Goal: Task Accomplishment & Management: Use online tool/utility

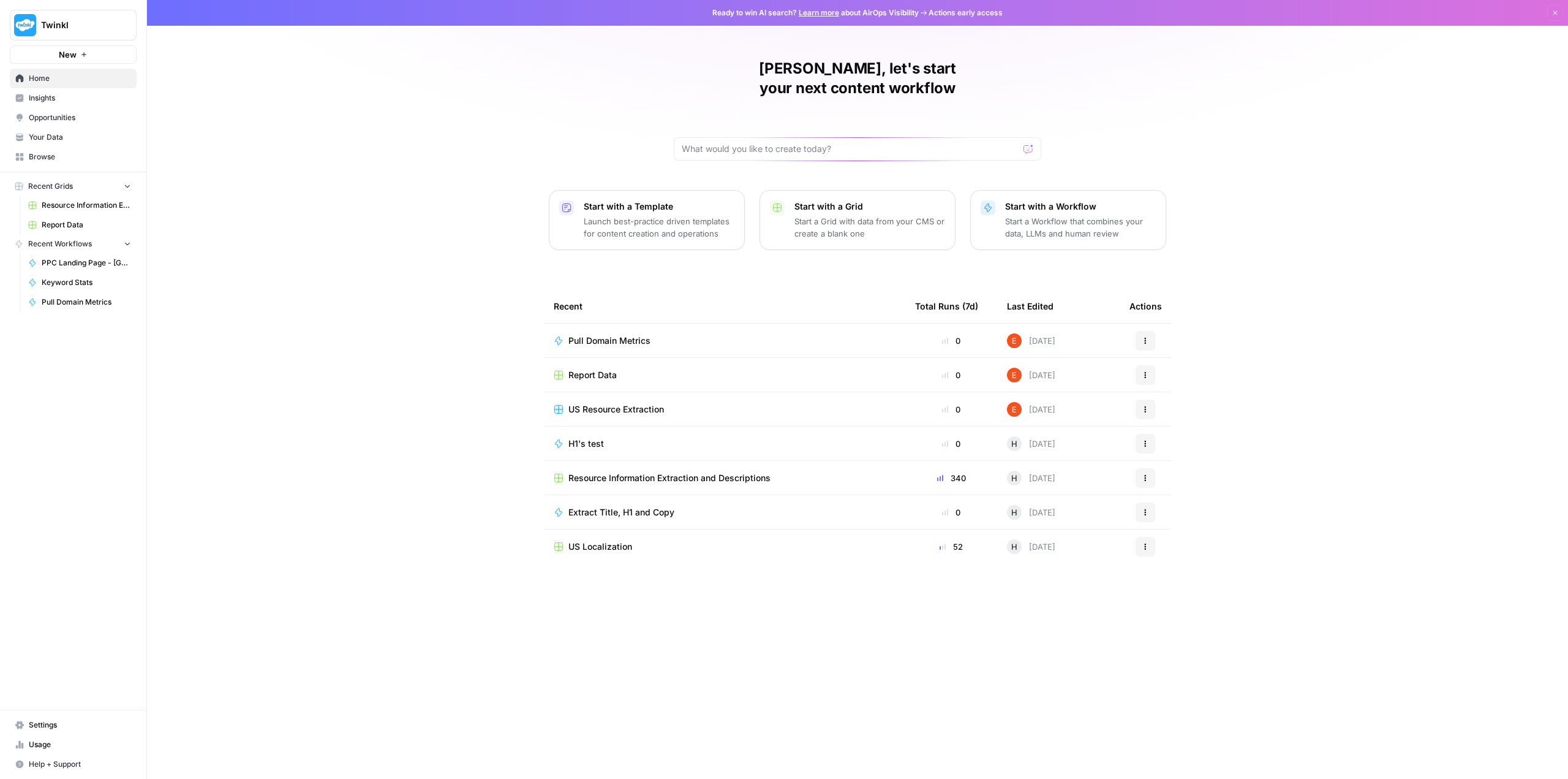
click at [652, 324] on td "Pull Domain Metrics" at bounding box center [725, 340] width 361 height 34
click at [611, 369] on span "Report Data" at bounding box center [592, 375] width 48 height 12
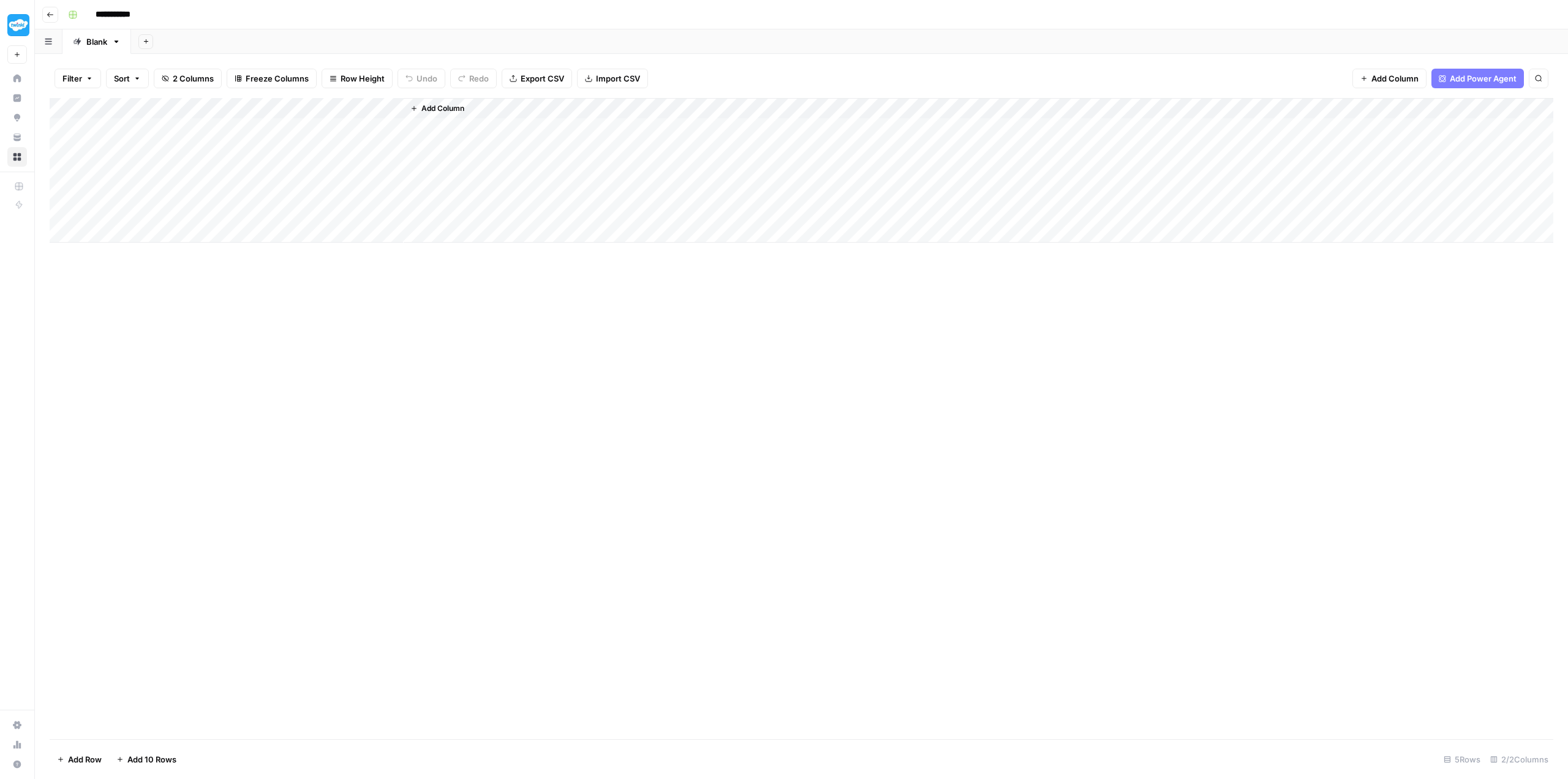
click at [142, 40] on button "Add Sheet" at bounding box center [146, 42] width 15 height 15
click at [281, 289] on div "Add Column" at bounding box center [802, 419] width 1503 height 641
click at [396, 122] on div "Add Column" at bounding box center [802, 171] width 1503 height 144
click at [389, 125] on div "Add Column" at bounding box center [802, 171] width 1503 height 144
click at [375, 127] on div "Add Column" at bounding box center [802, 171] width 1503 height 144
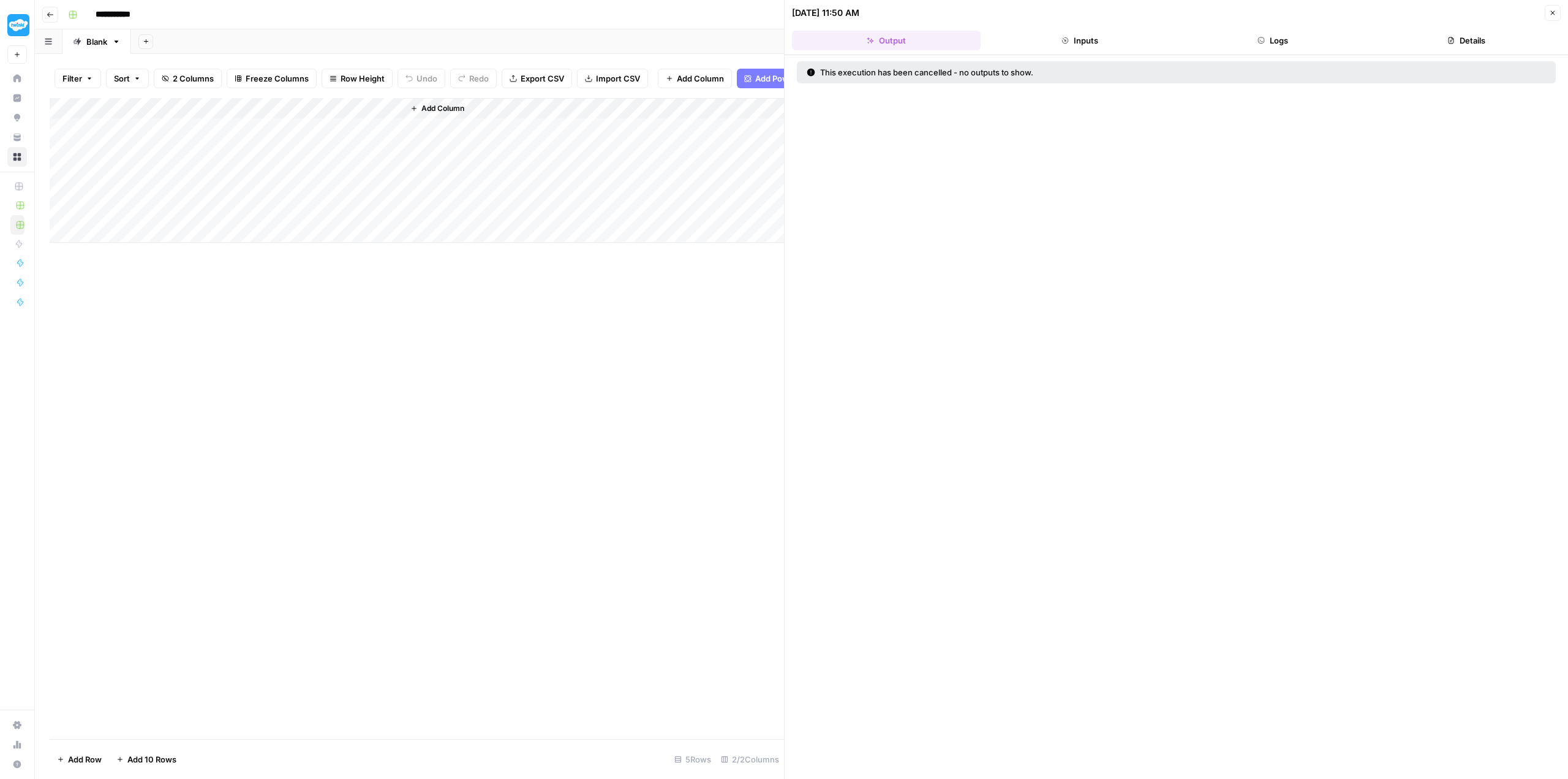
click at [1075, 45] on button "Inputs" at bounding box center [1079, 40] width 189 height 20
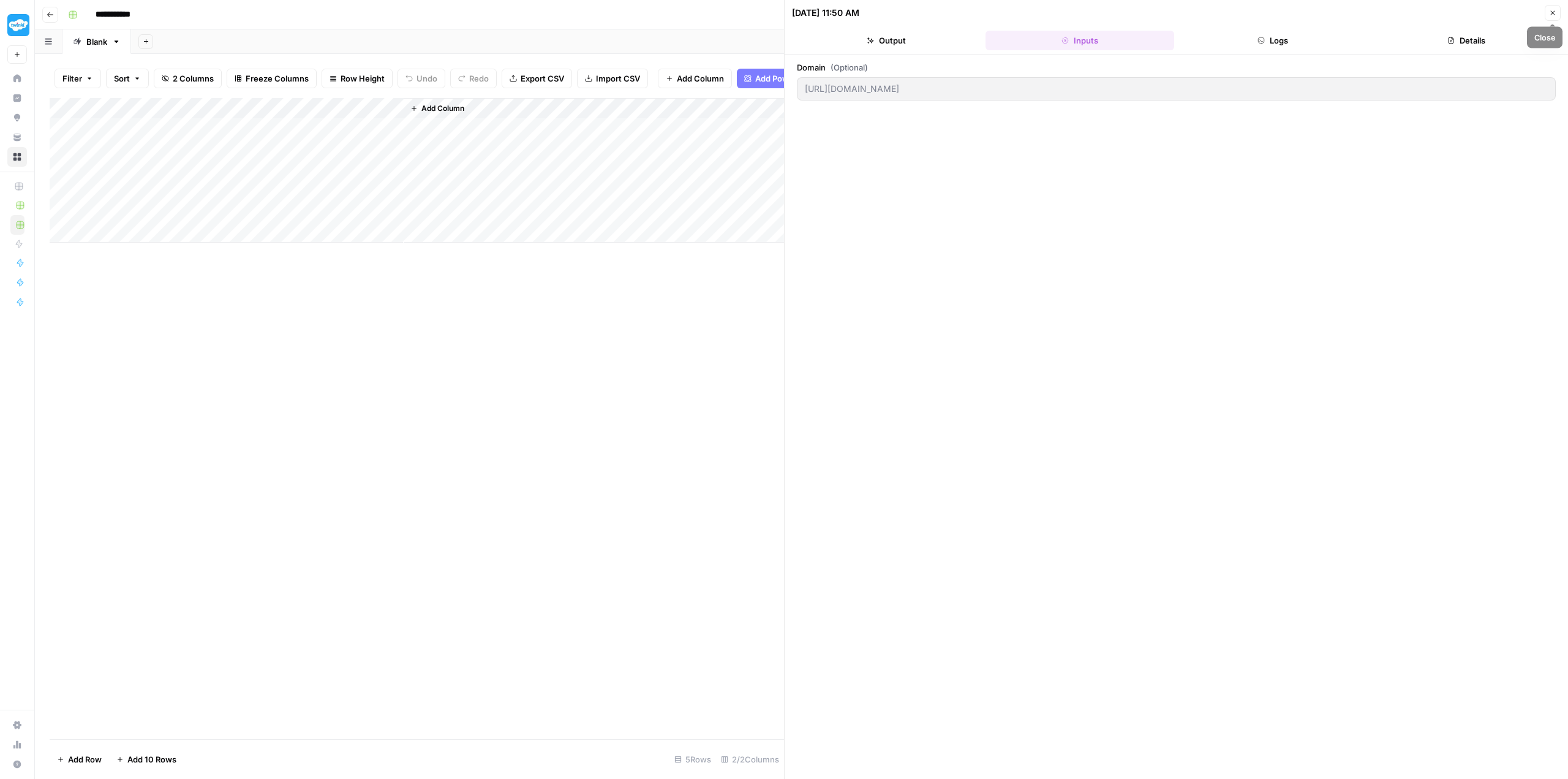
click at [1544, 18] on div "09/02/25 at 11:50 AM Close" at bounding box center [1176, 12] width 769 height 16
click at [1549, 12] on icon "button" at bounding box center [1552, 12] width 7 height 7
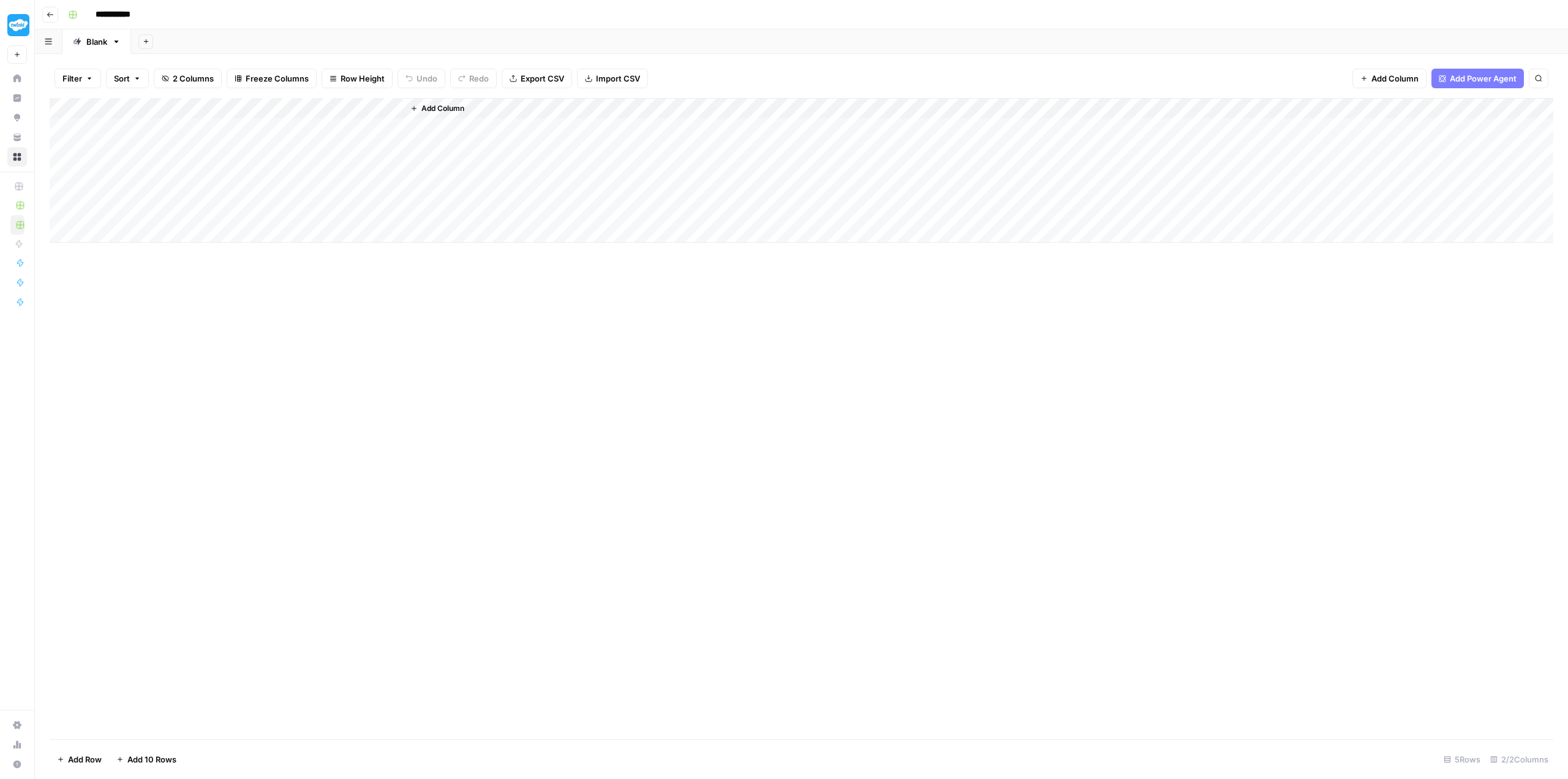
click at [377, 108] on div "Add Column" at bounding box center [802, 171] width 1503 height 144
click at [342, 221] on span "Edit Workflow" at bounding box center [346, 226] width 107 height 12
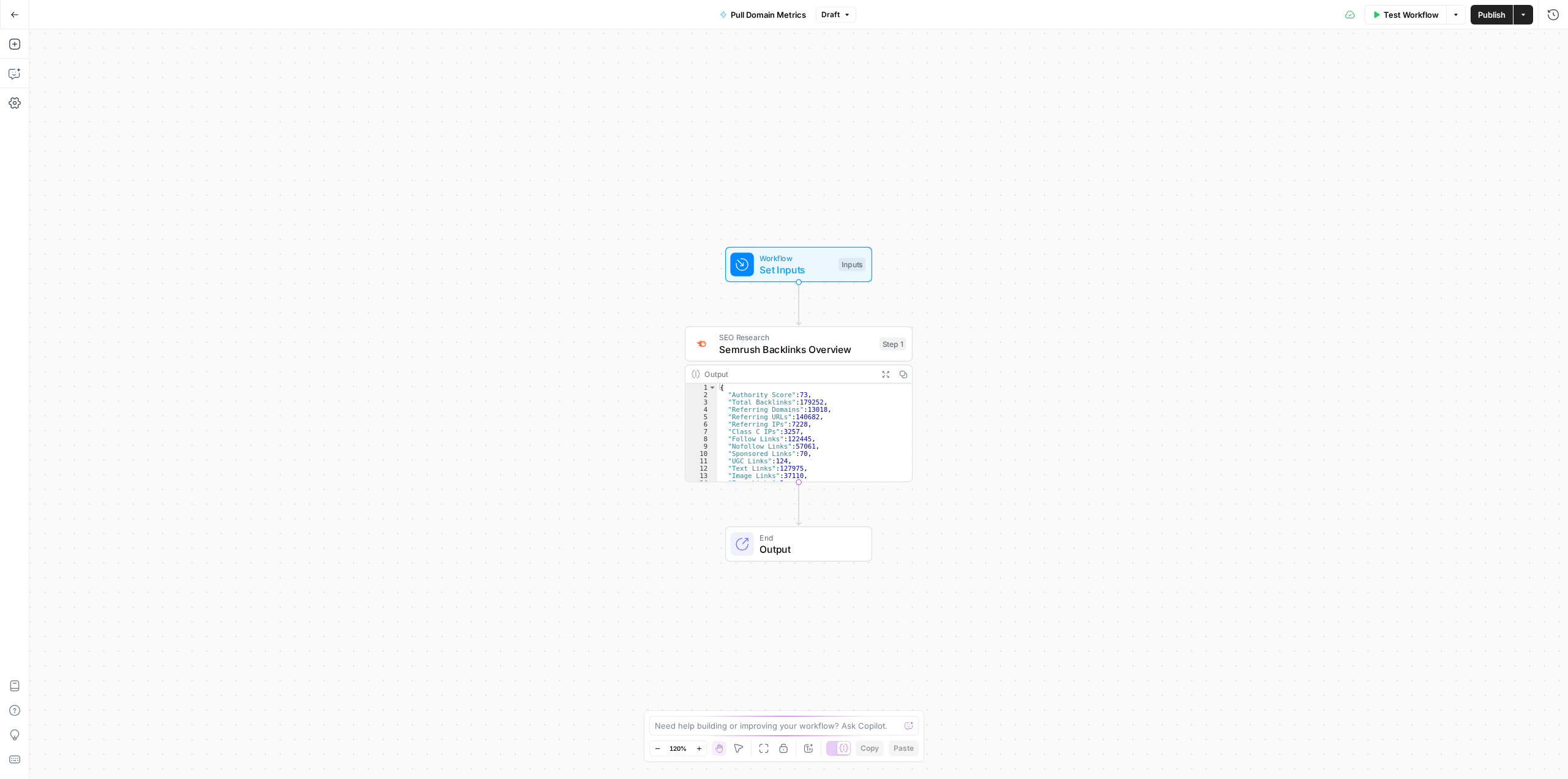
click at [755, 17] on span "Pull Domain Metrics" at bounding box center [768, 14] width 75 height 12
click at [767, 727] on textarea at bounding box center [777, 725] width 245 height 12
type textarea "T"
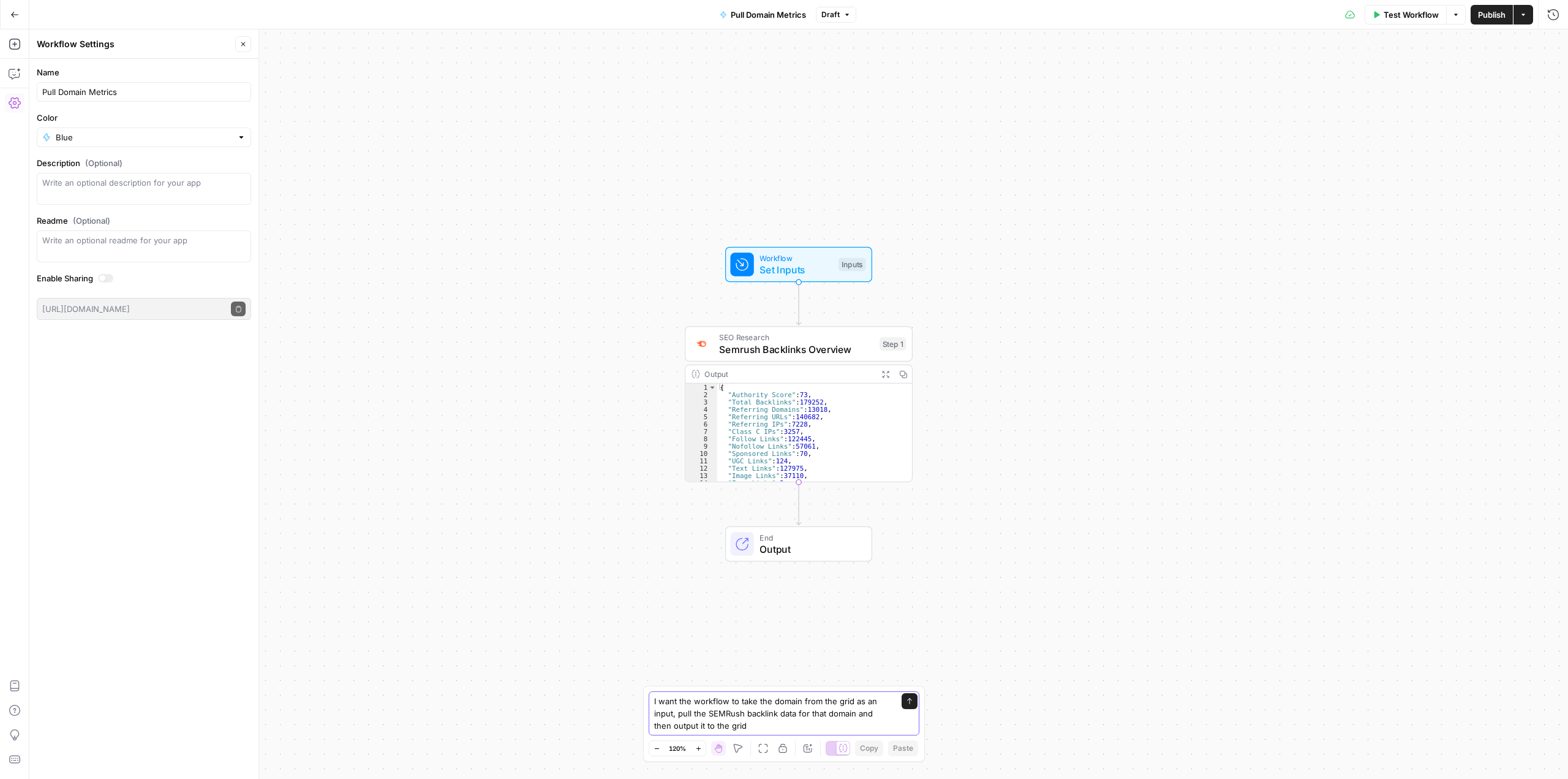
type textarea "I want the workflow to take the domain from the grid as an input, pull the SEMR…"
click at [910, 695] on button "Send" at bounding box center [909, 700] width 16 height 16
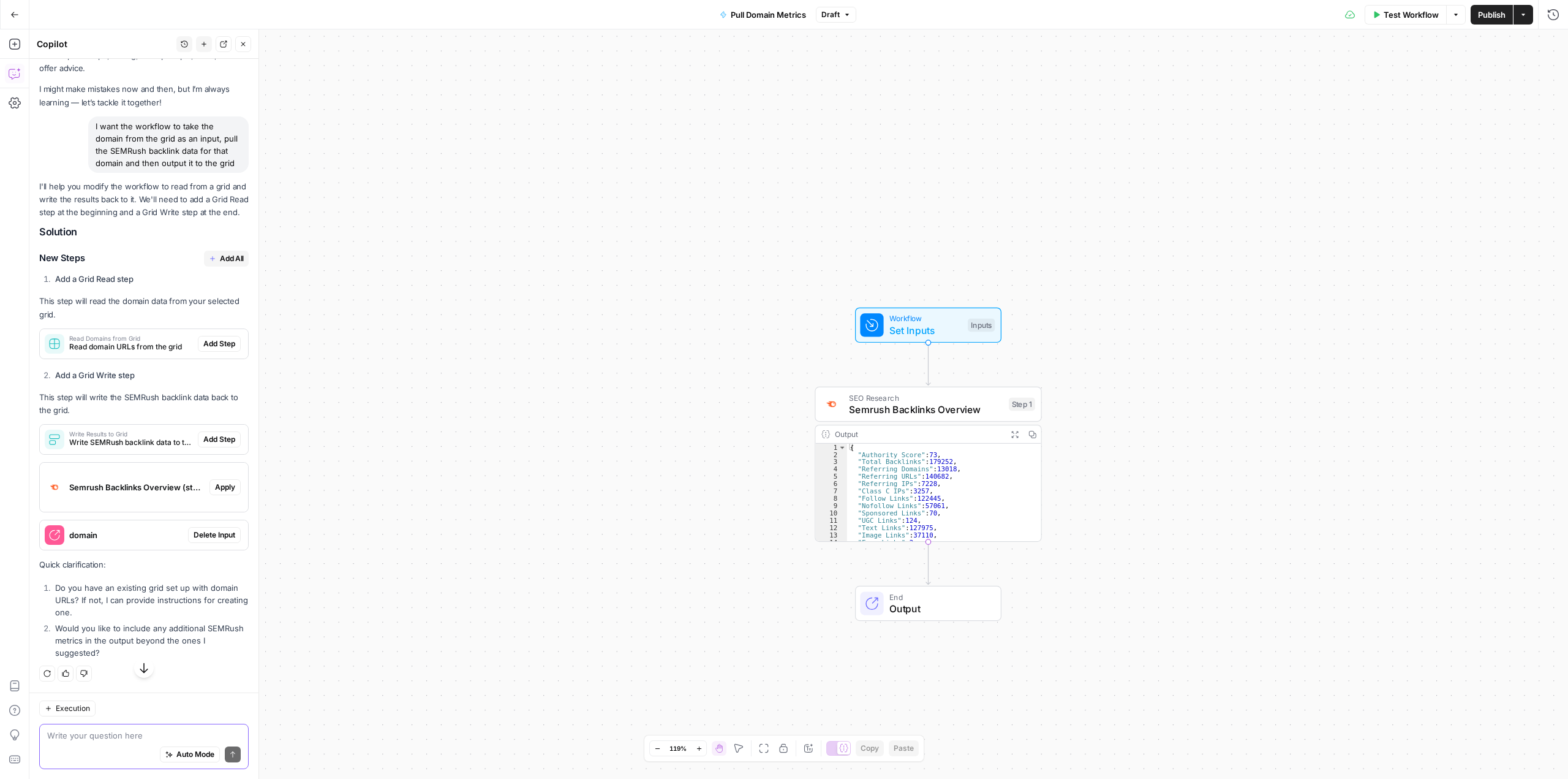
scroll to position [66, 0]
click at [128, 739] on textarea at bounding box center [144, 735] width 193 height 12
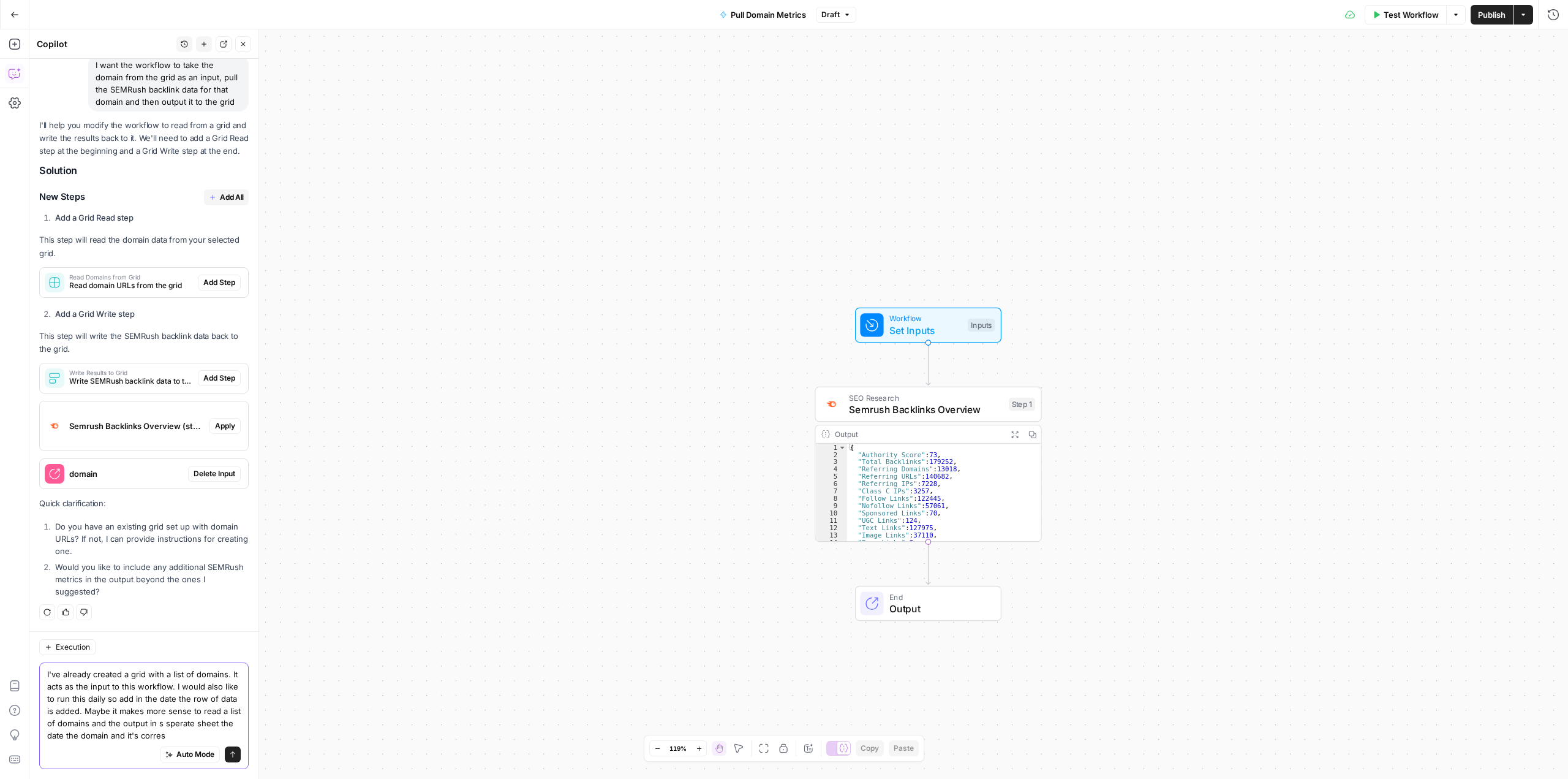
scroll to position [139, 0]
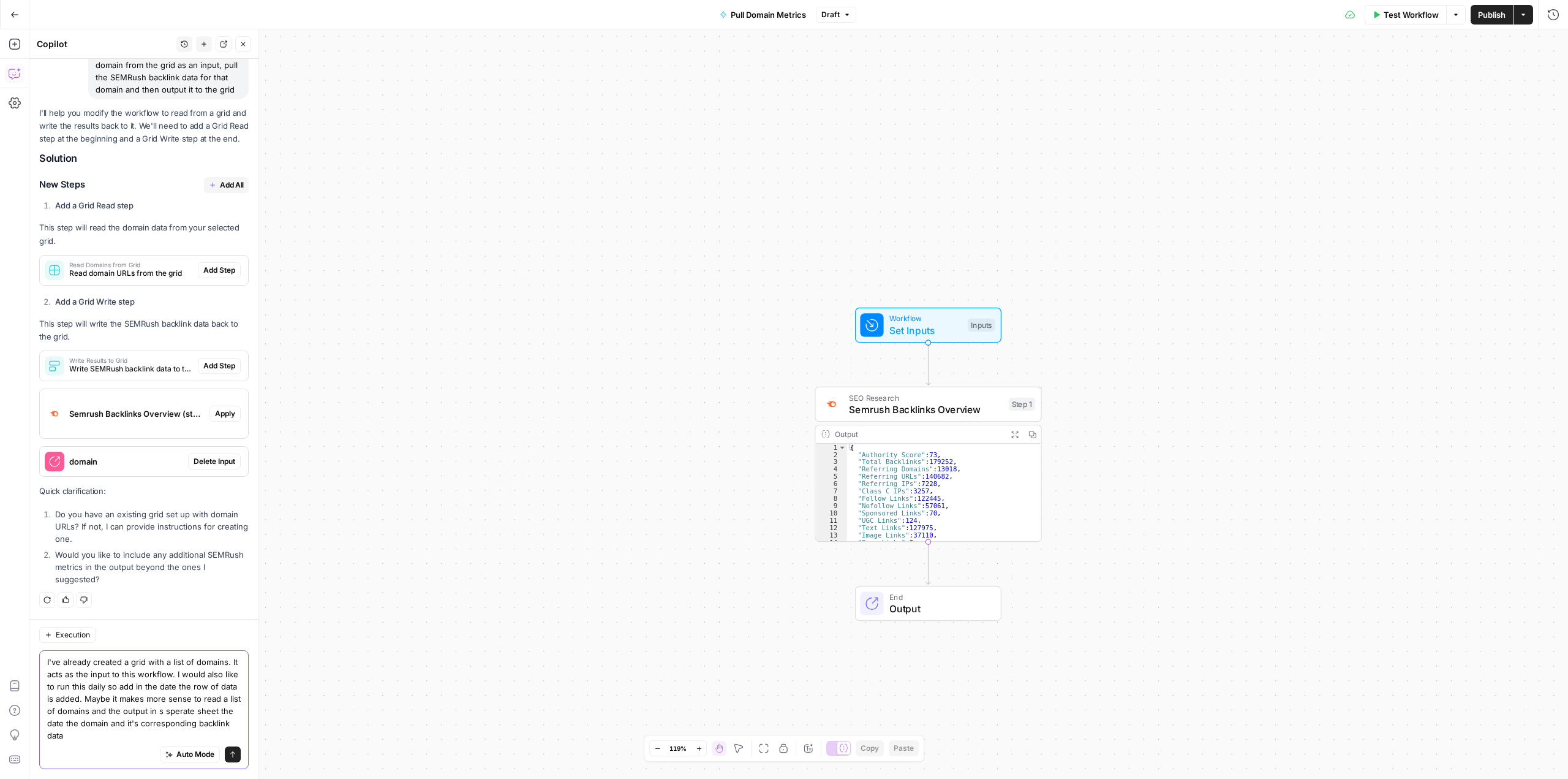
type textarea "I've already created a grid with a list of domains. It acts as the input to thi…"
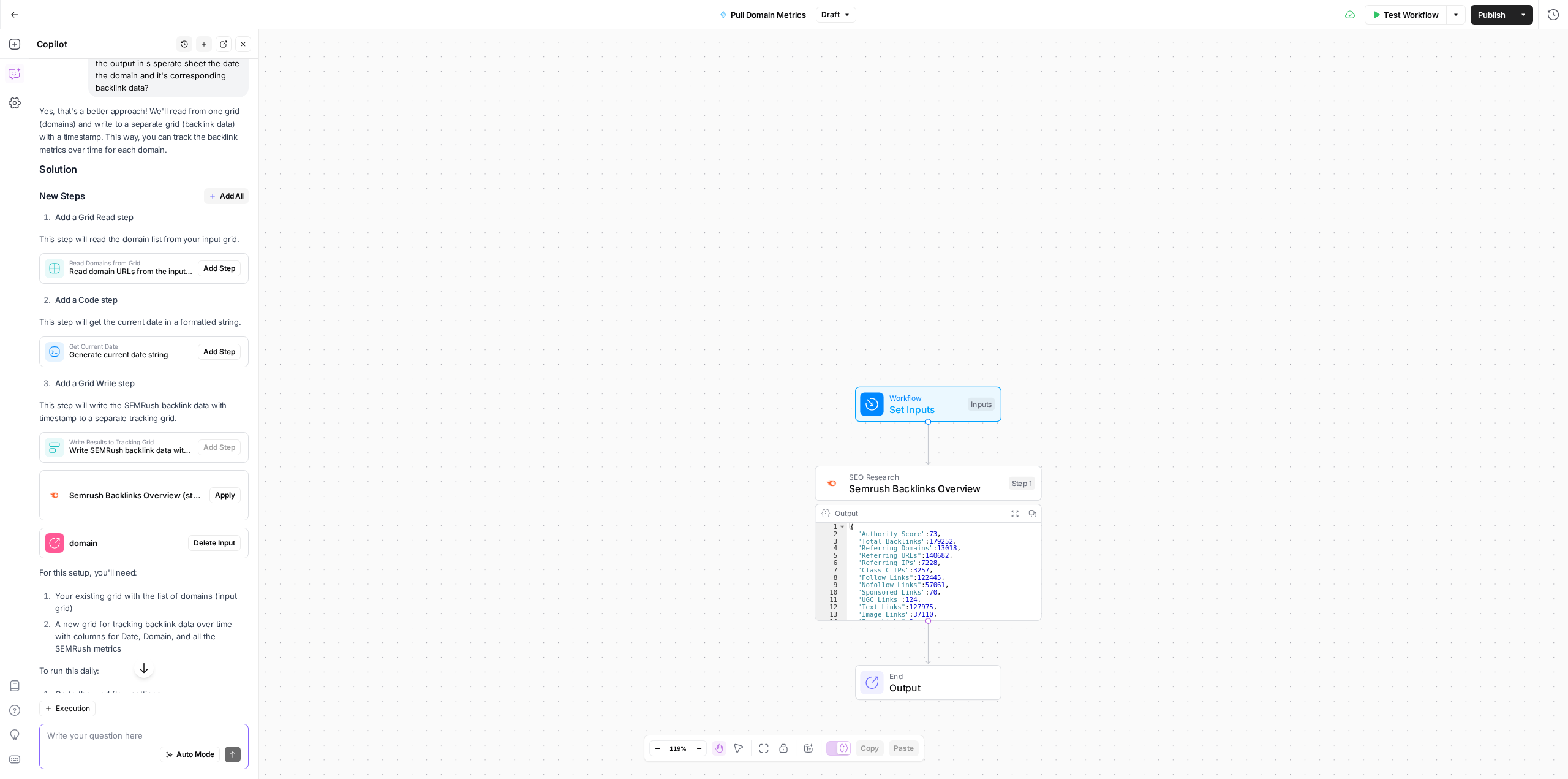
scroll to position [748, 0]
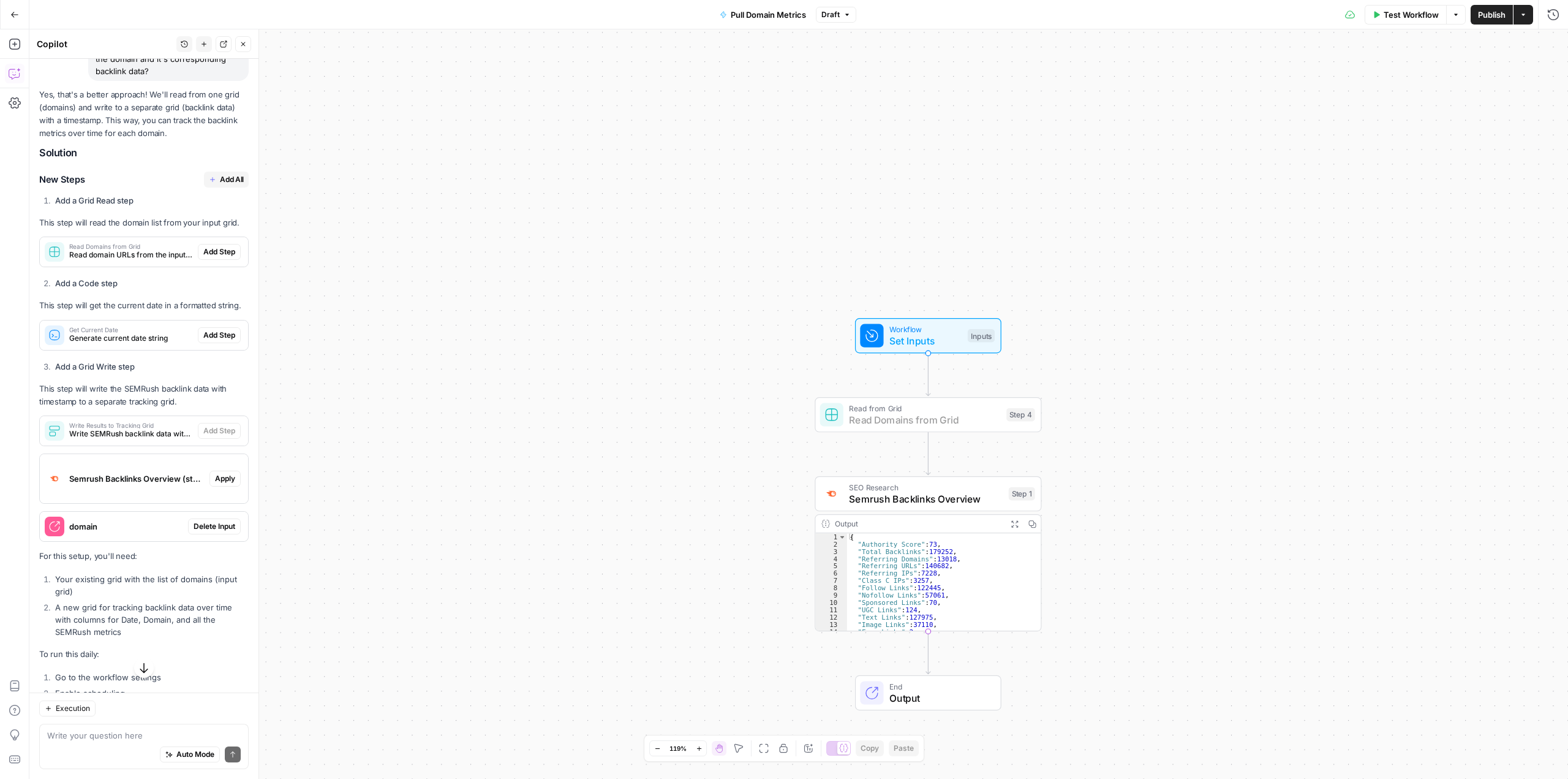
click at [207, 257] on span "Add Step" at bounding box center [219, 251] width 32 height 11
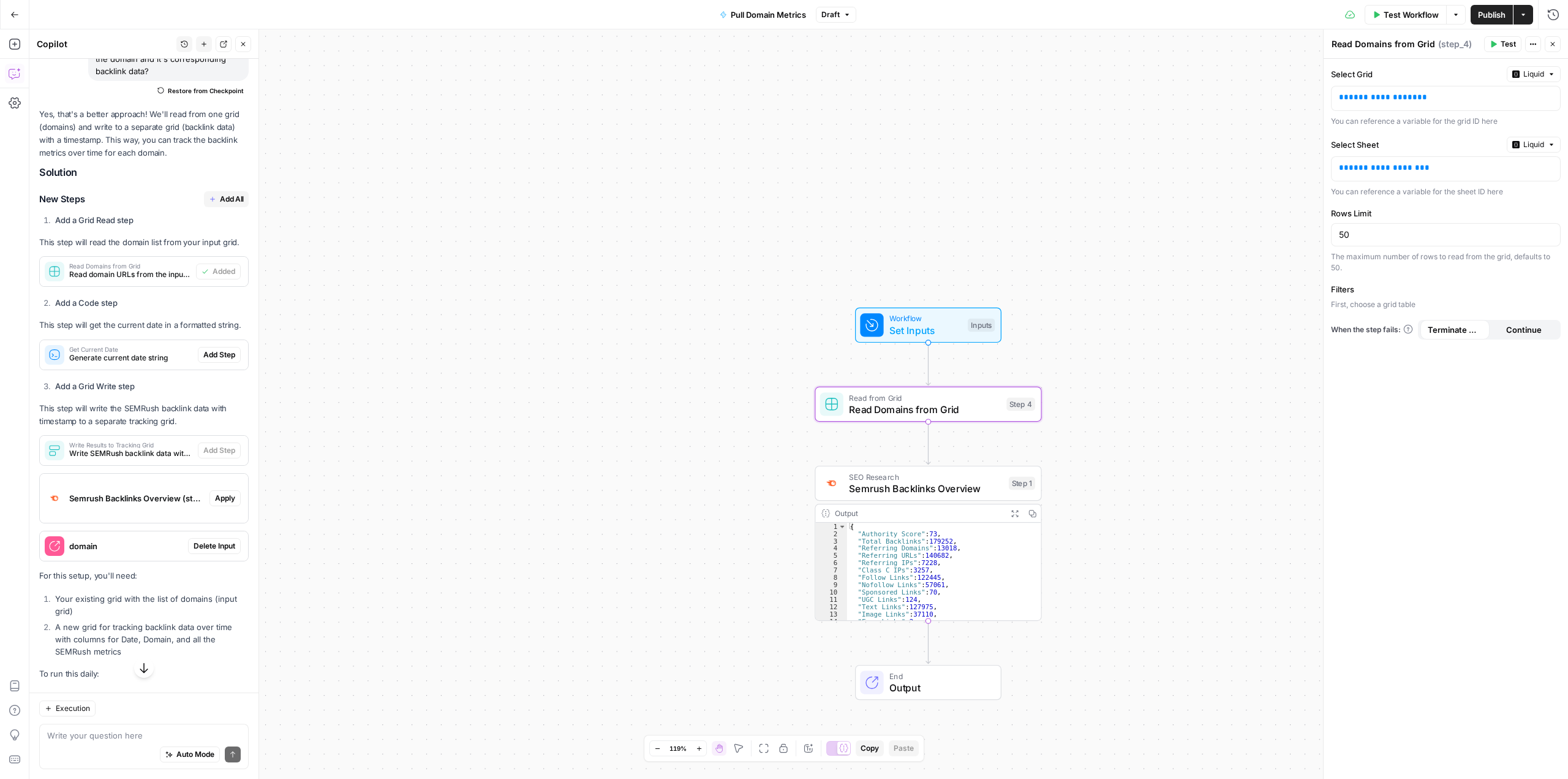
scroll to position [828, 0]
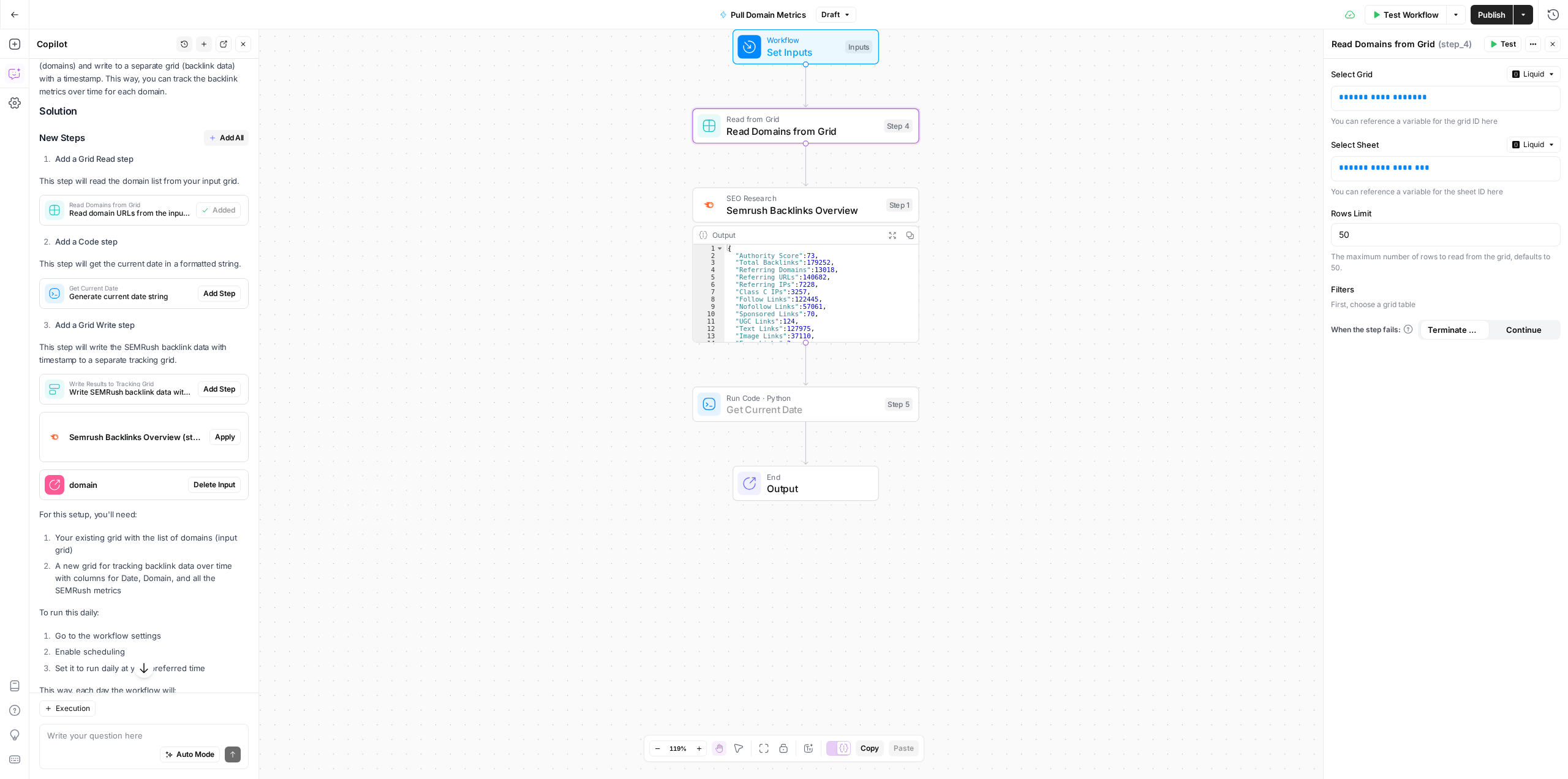
click at [209, 302] on button "Add Step" at bounding box center [219, 293] width 43 height 16
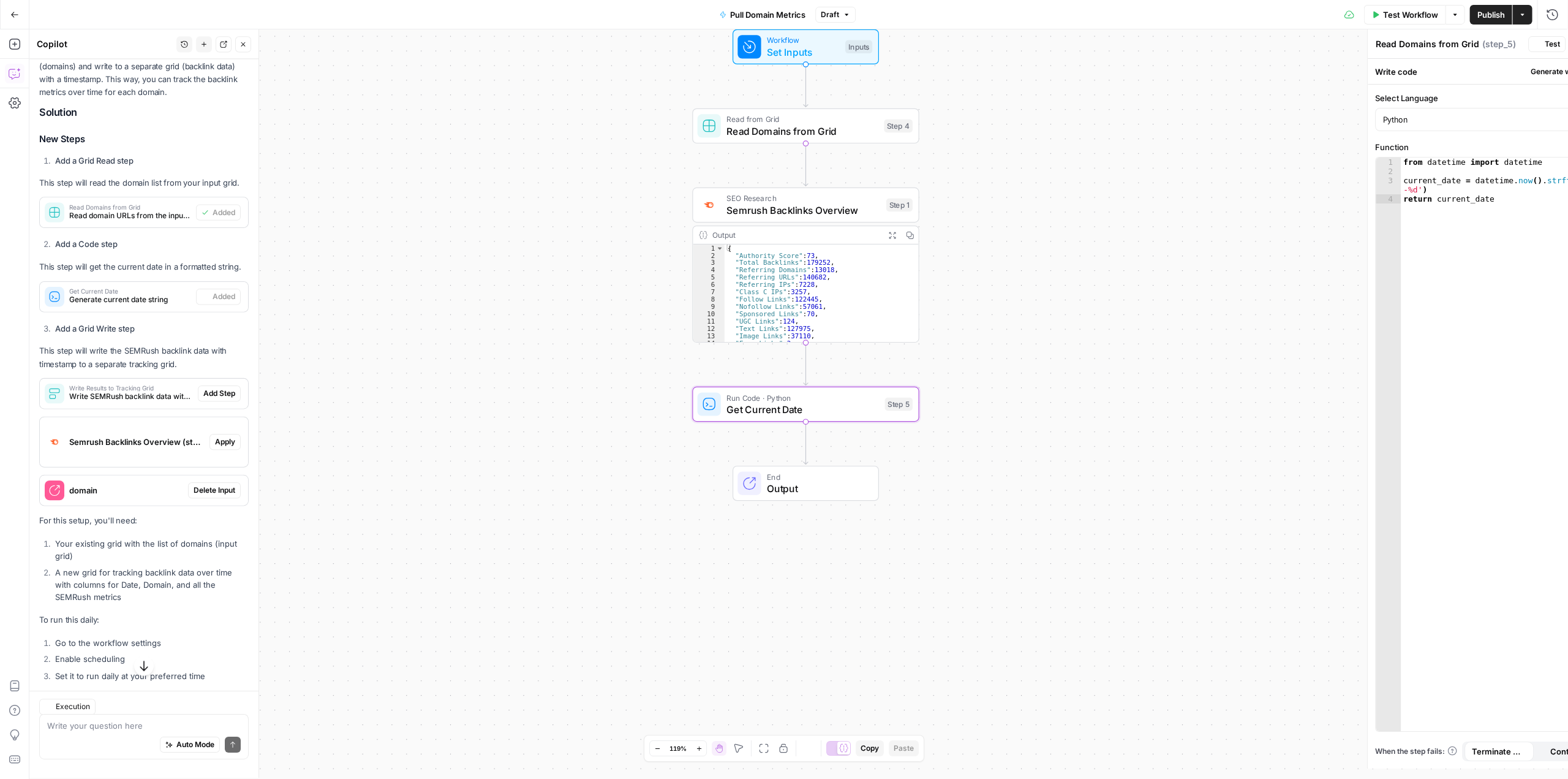
type textarea "Get Current Date"
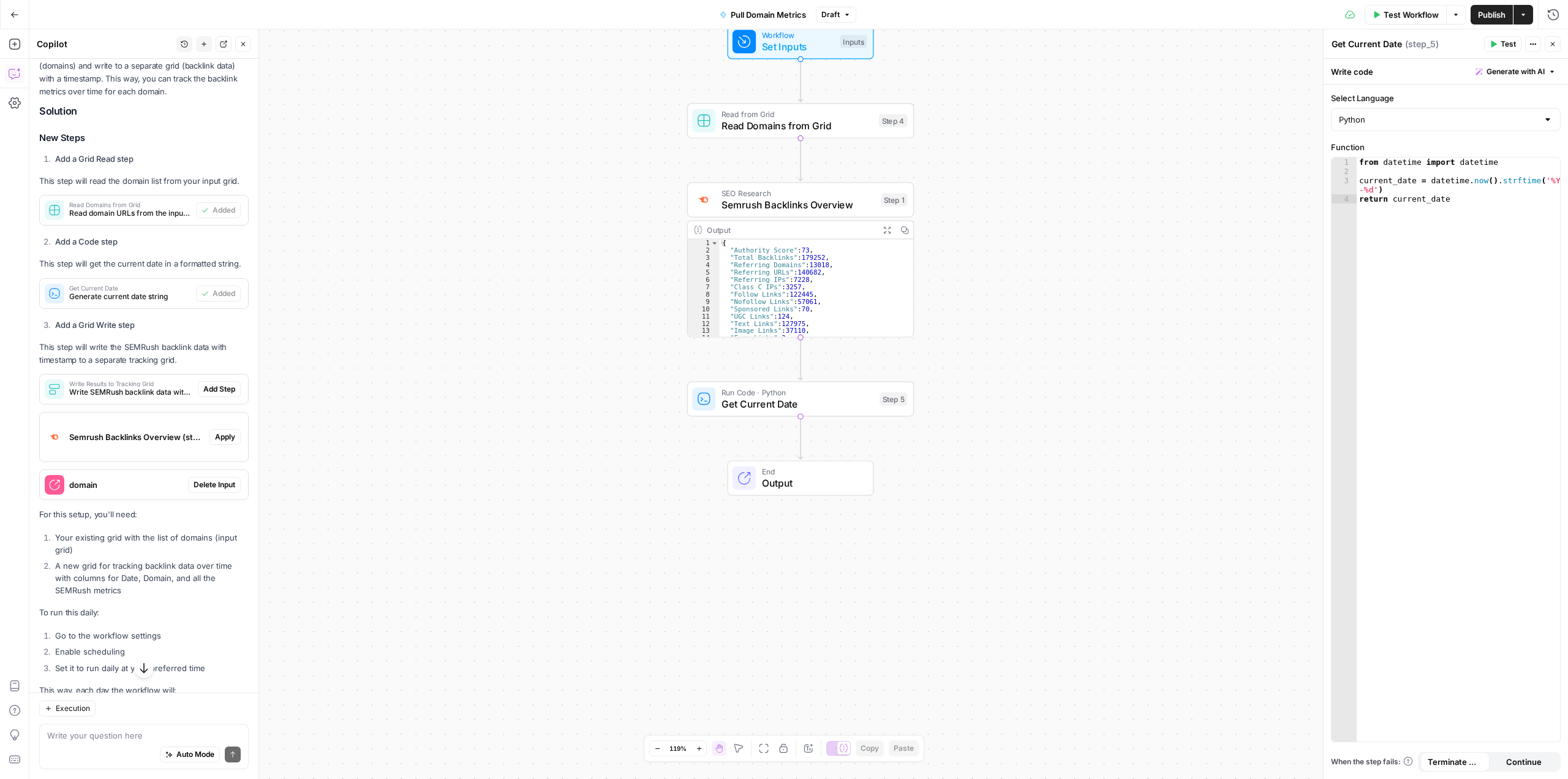
scroll to position [890, 0]
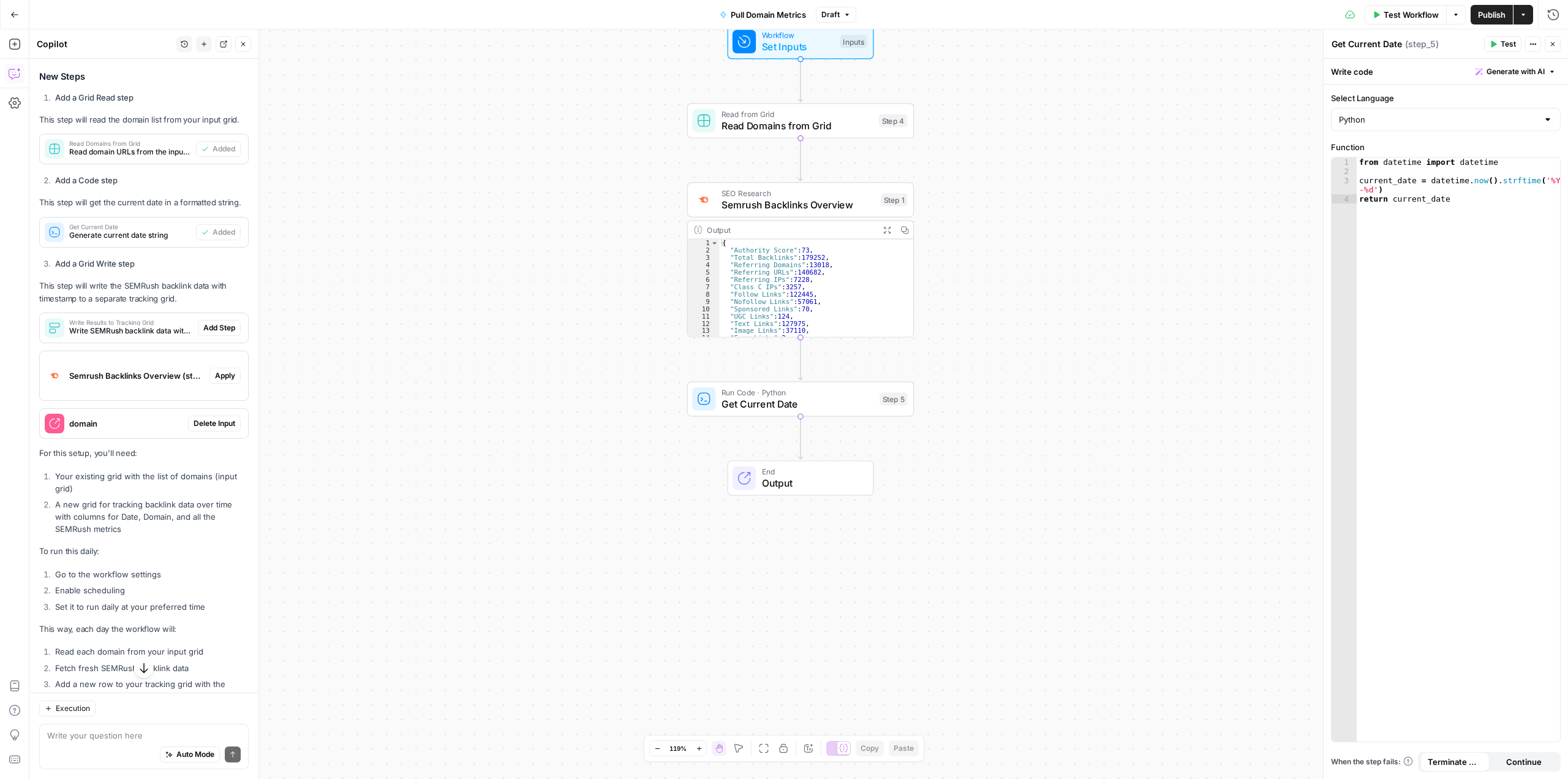
click at [203, 333] on span "Add Step" at bounding box center [219, 327] width 32 height 11
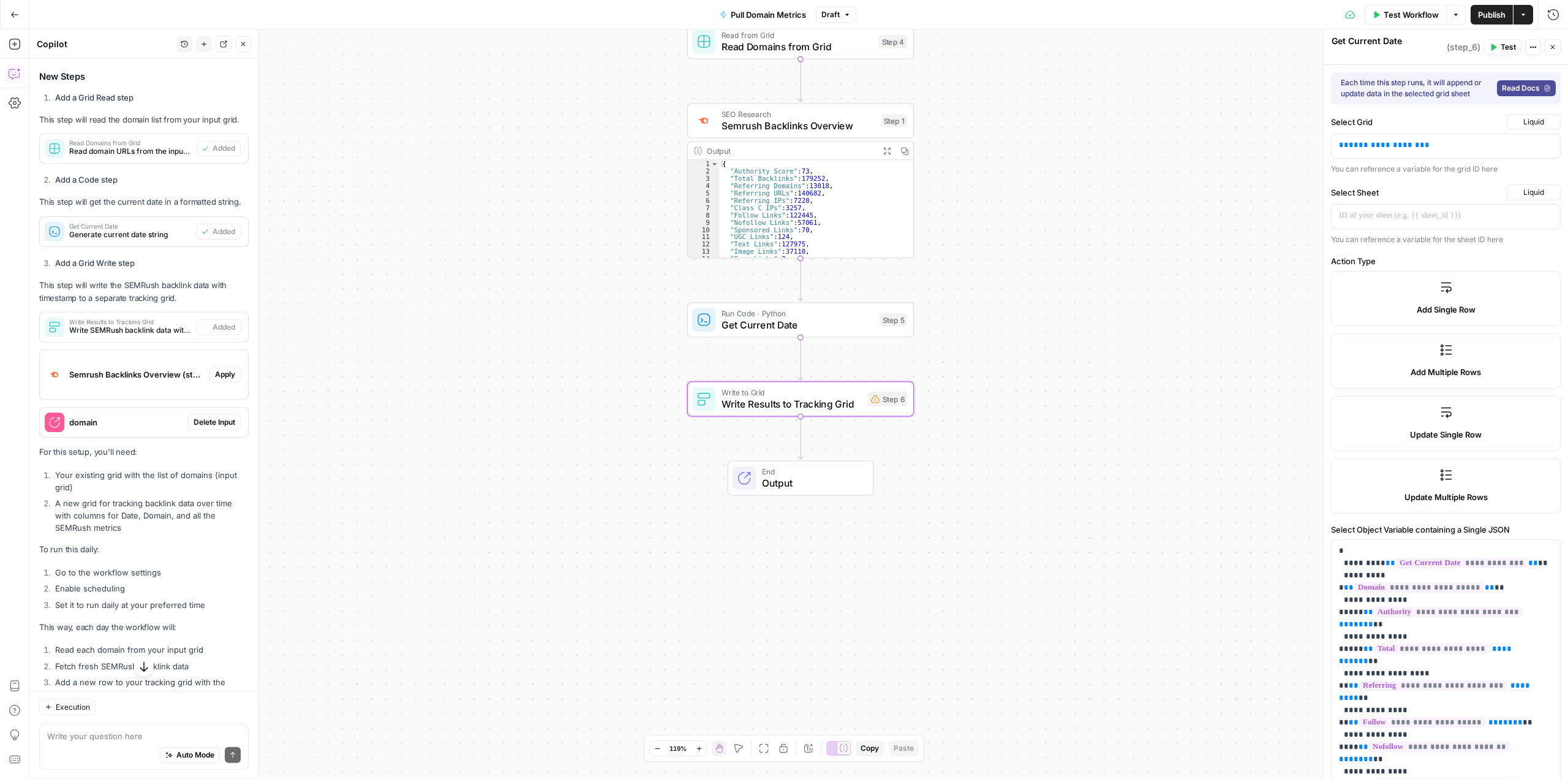
type textarea "Write Results to Tracking Grid"
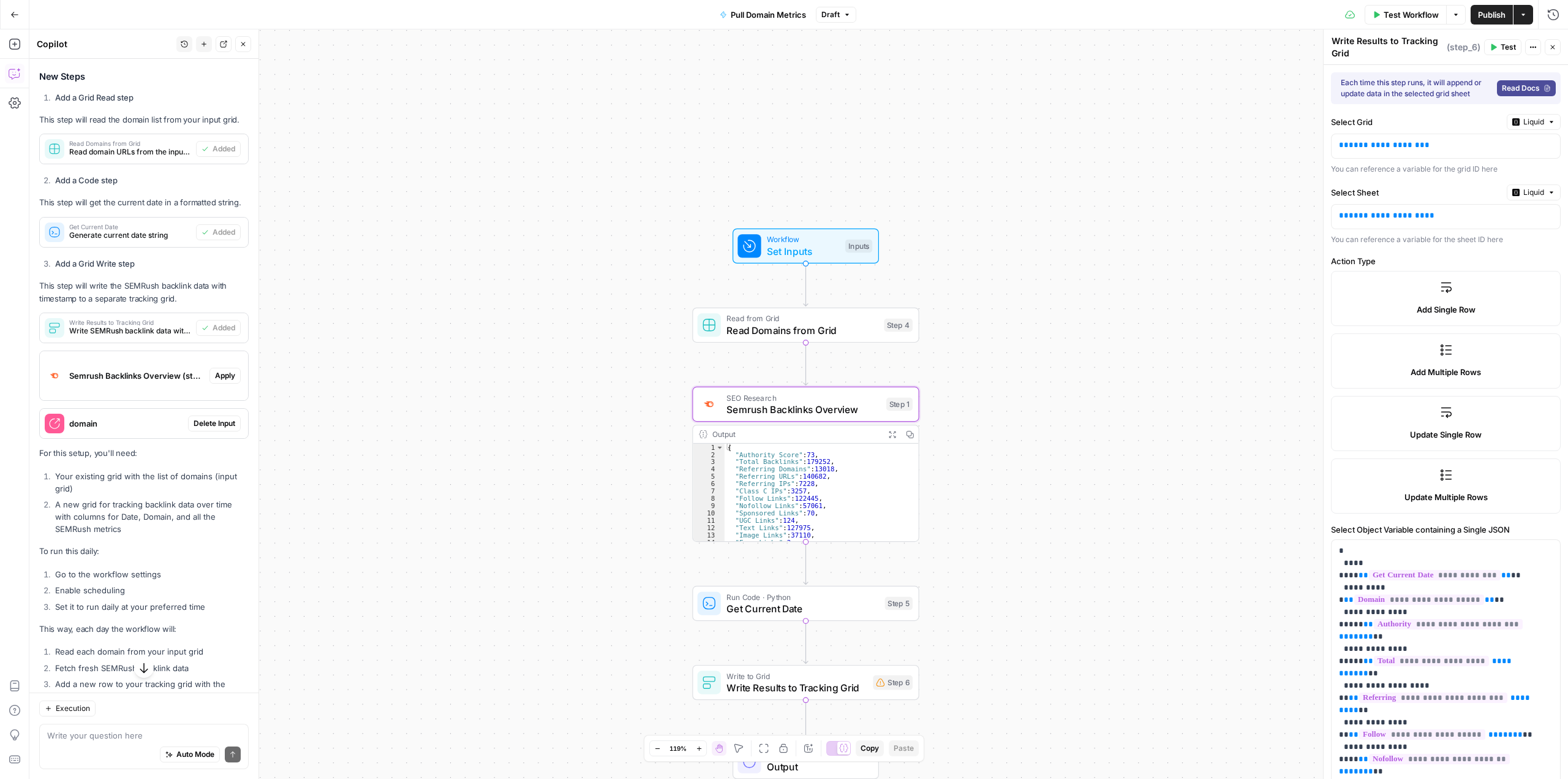
click at [217, 381] on span "Apply" at bounding box center [225, 375] width 20 height 11
click at [772, 152] on span "Apply anyway" at bounding box center [757, 156] width 59 height 12
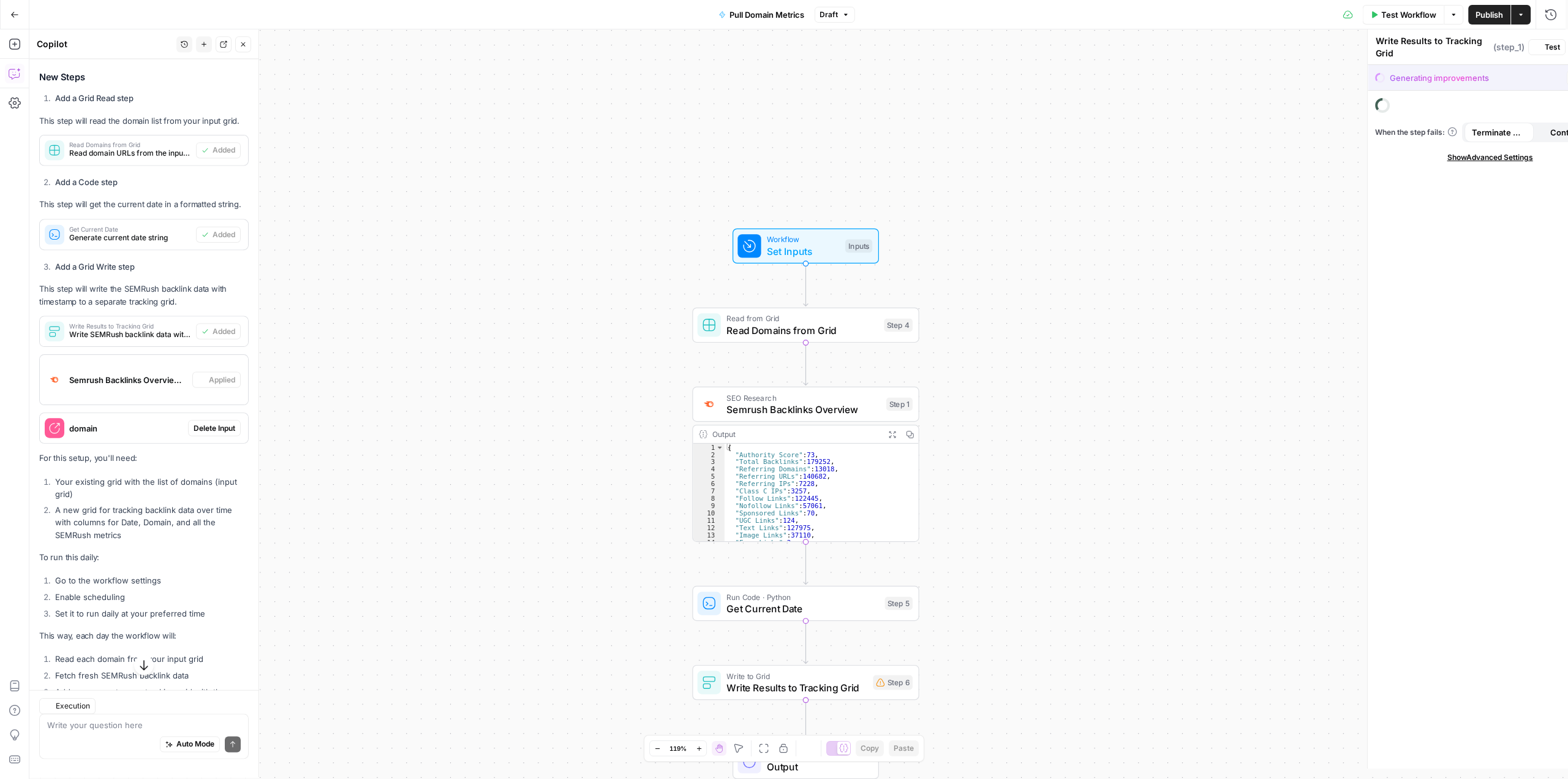
type textarea "Semrush Backlinks Overview"
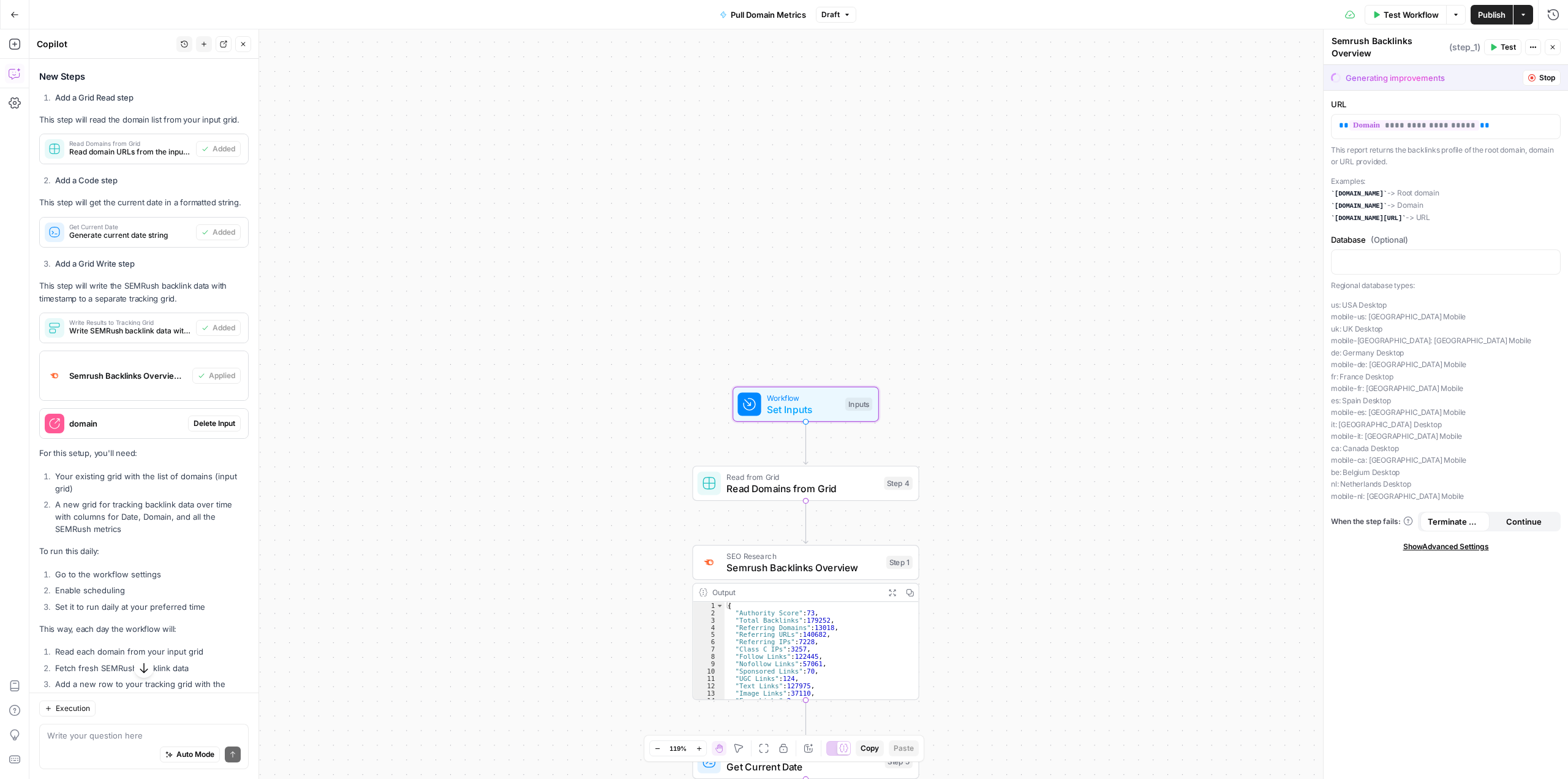
click at [207, 429] on span "Delete Input" at bounding box center [214, 423] width 42 height 11
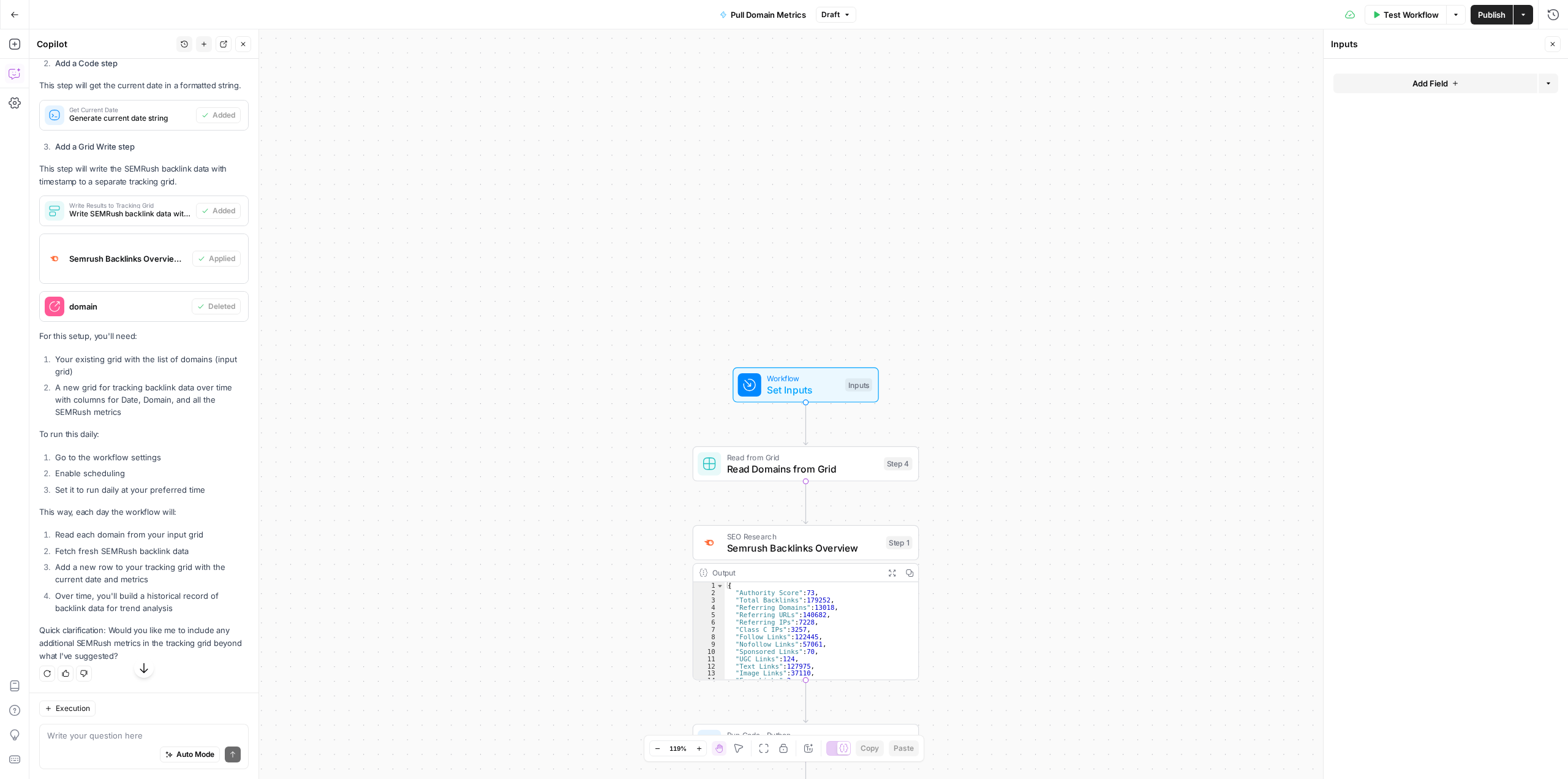
scroll to position [1032, 0]
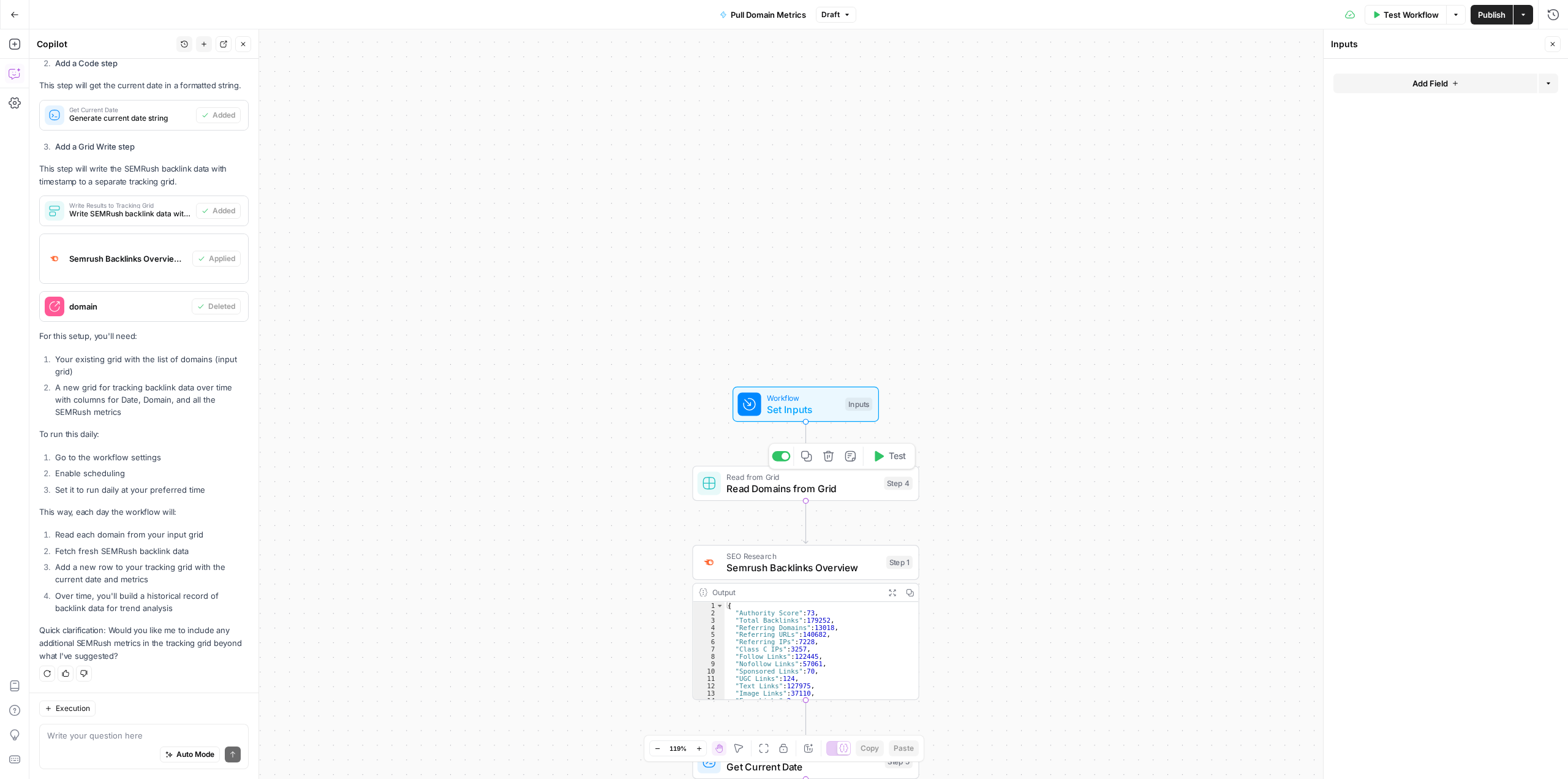
click at [800, 481] on span "Read Domains from Grid" at bounding box center [802, 489] width 152 height 15
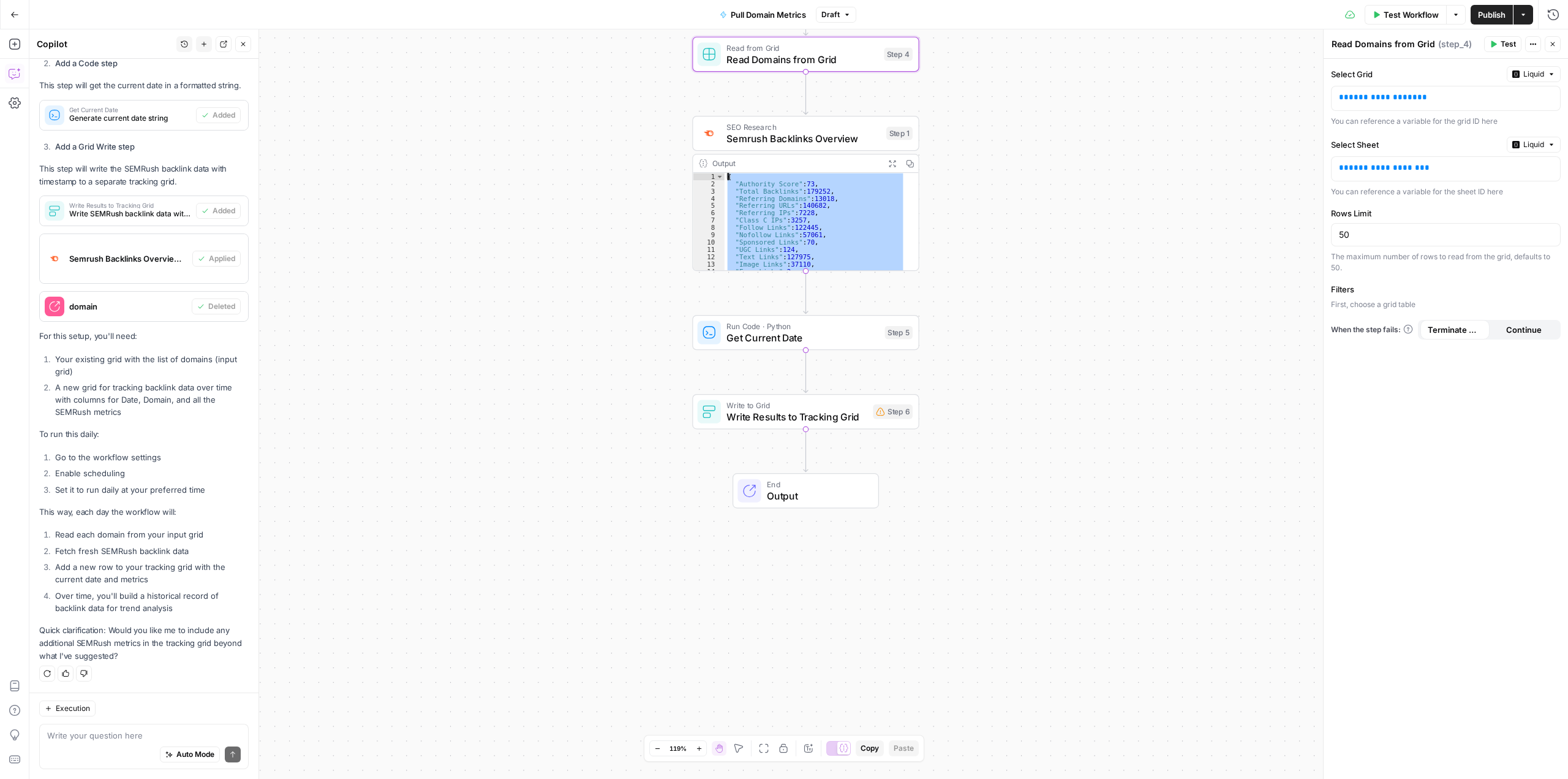
scroll to position [0, 0]
drag, startPoint x: 791, startPoint y: 259, endPoint x: 717, endPoint y: 164, distance: 120.4
click at [717, 164] on div "Output Expand Output Copy * 1 2 3 4 5 6 7 8 9 10 11 12 13 14 15 { "Authority Sc…" at bounding box center [805, 212] width 226 height 117
drag, startPoint x: 734, startPoint y: 175, endPoint x: 728, endPoint y: 235, distance: 60.3
click at [728, 235] on div "{ "Authority Score" : 73 , "Total Backlinks" : 179252 , "Referring Domains" : 1…" at bounding box center [815, 221] width 181 height 98
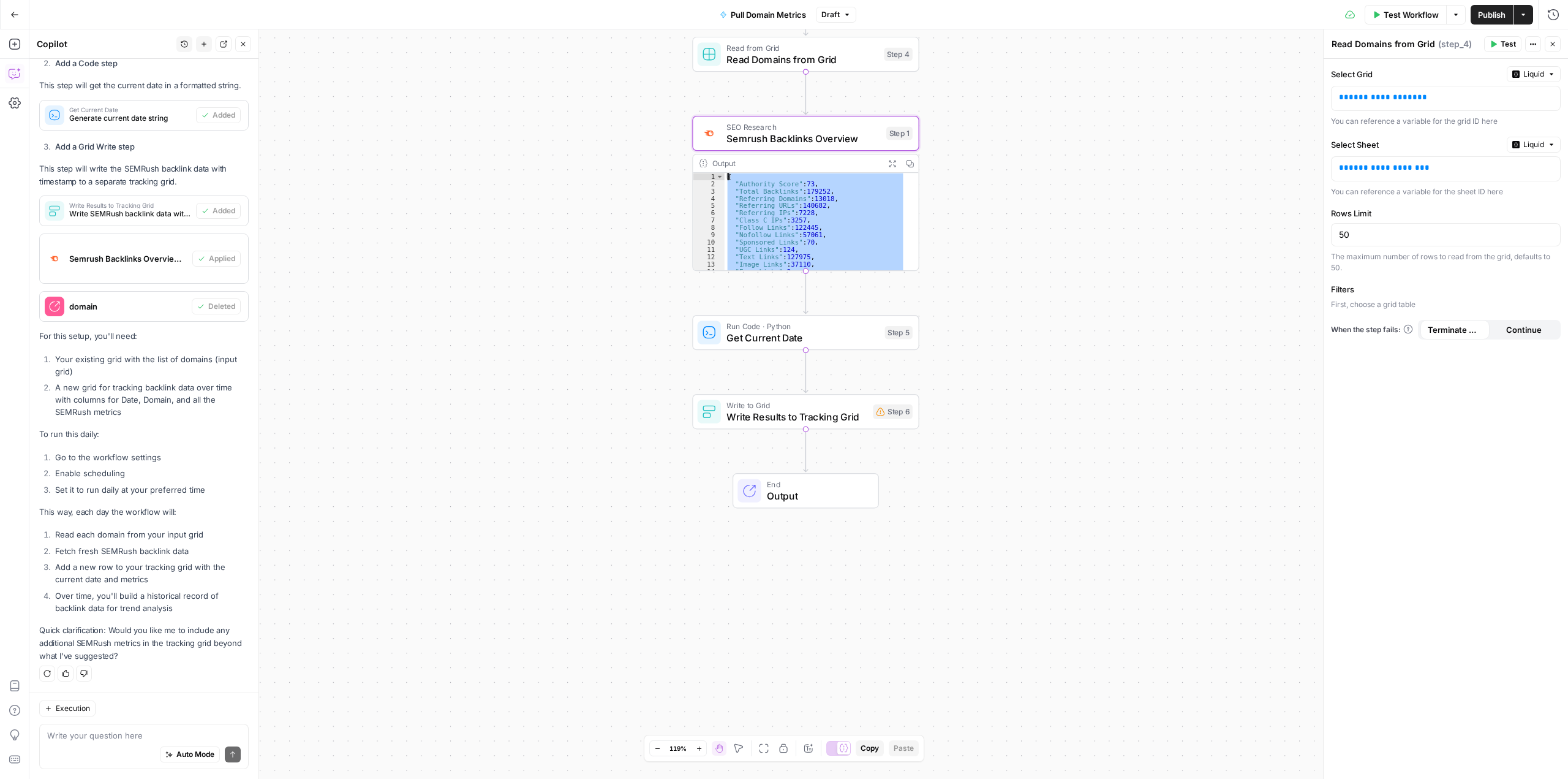
drag, startPoint x: 740, startPoint y: 269, endPoint x: 684, endPoint y: 160, distance: 122.5
click at [684, 160] on div "**********" at bounding box center [798, 404] width 1538 height 749
type textarea "**********"
click at [86, 742] on div "Auto Mode Send" at bounding box center [144, 754] width 193 height 27
type textarea "Here's the"
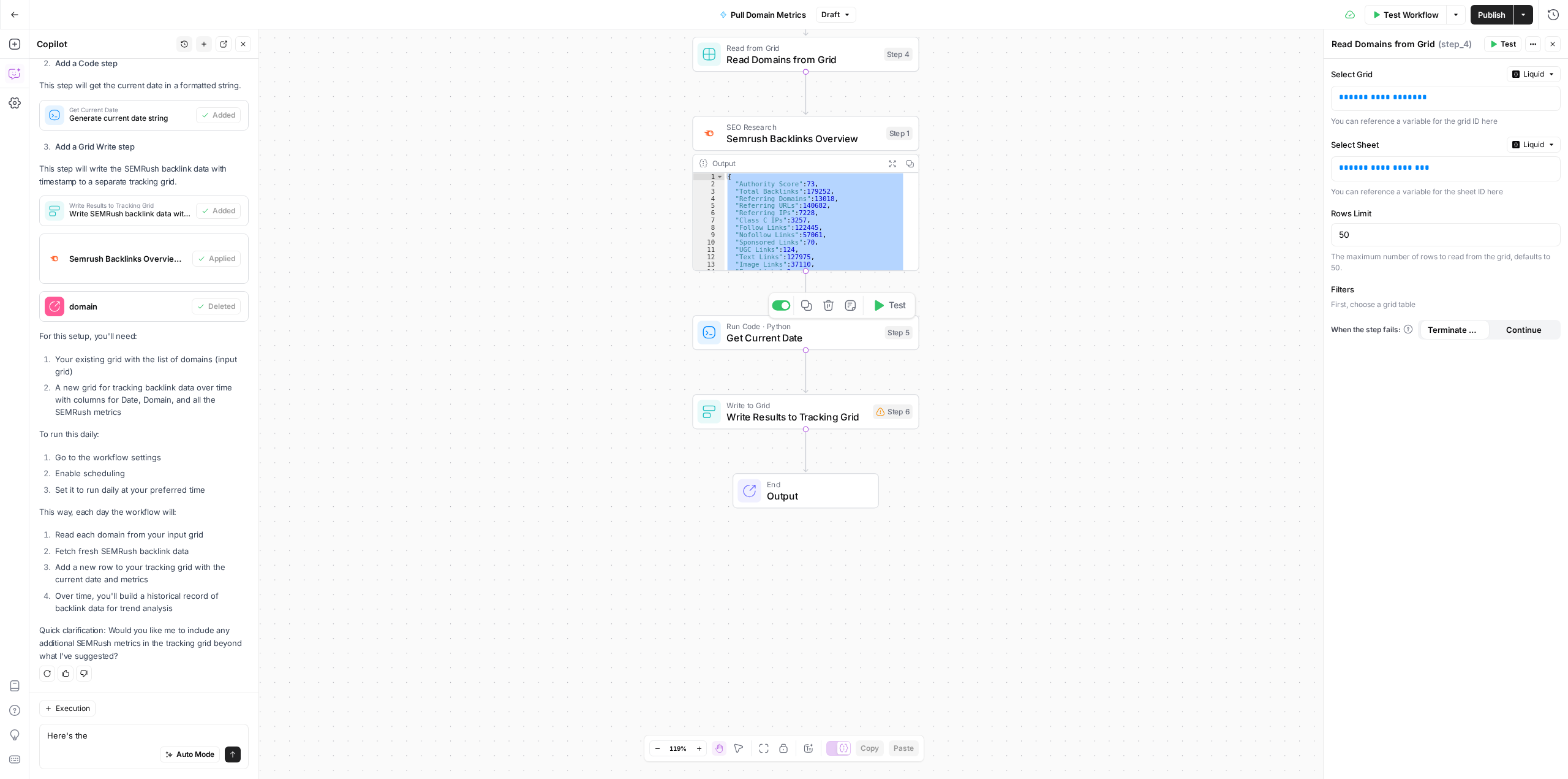
click at [824, 138] on span "Semrush Backlinks Overview" at bounding box center [803, 139] width 154 height 15
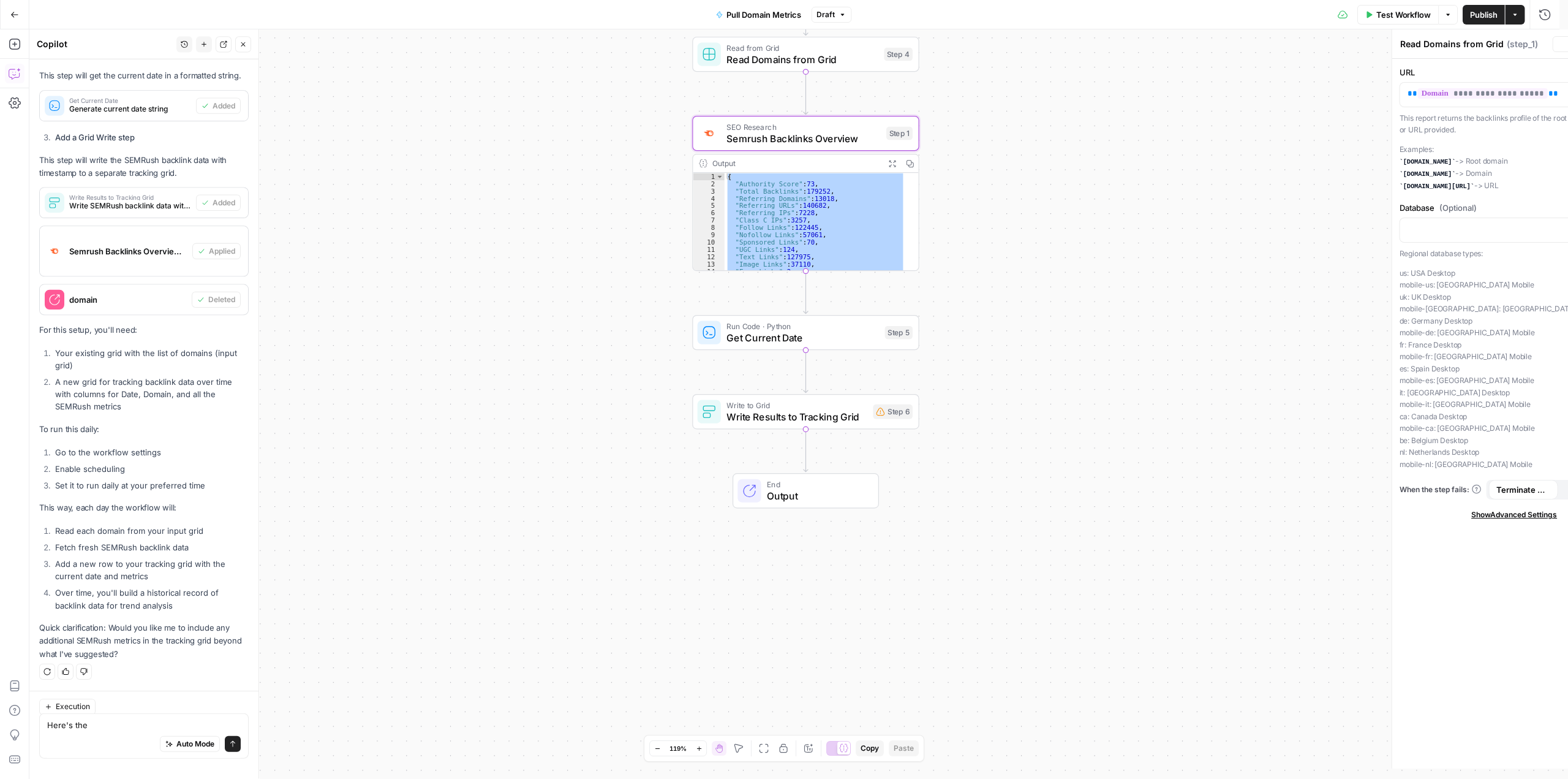
type textarea "Semrush Backlinks Overview"
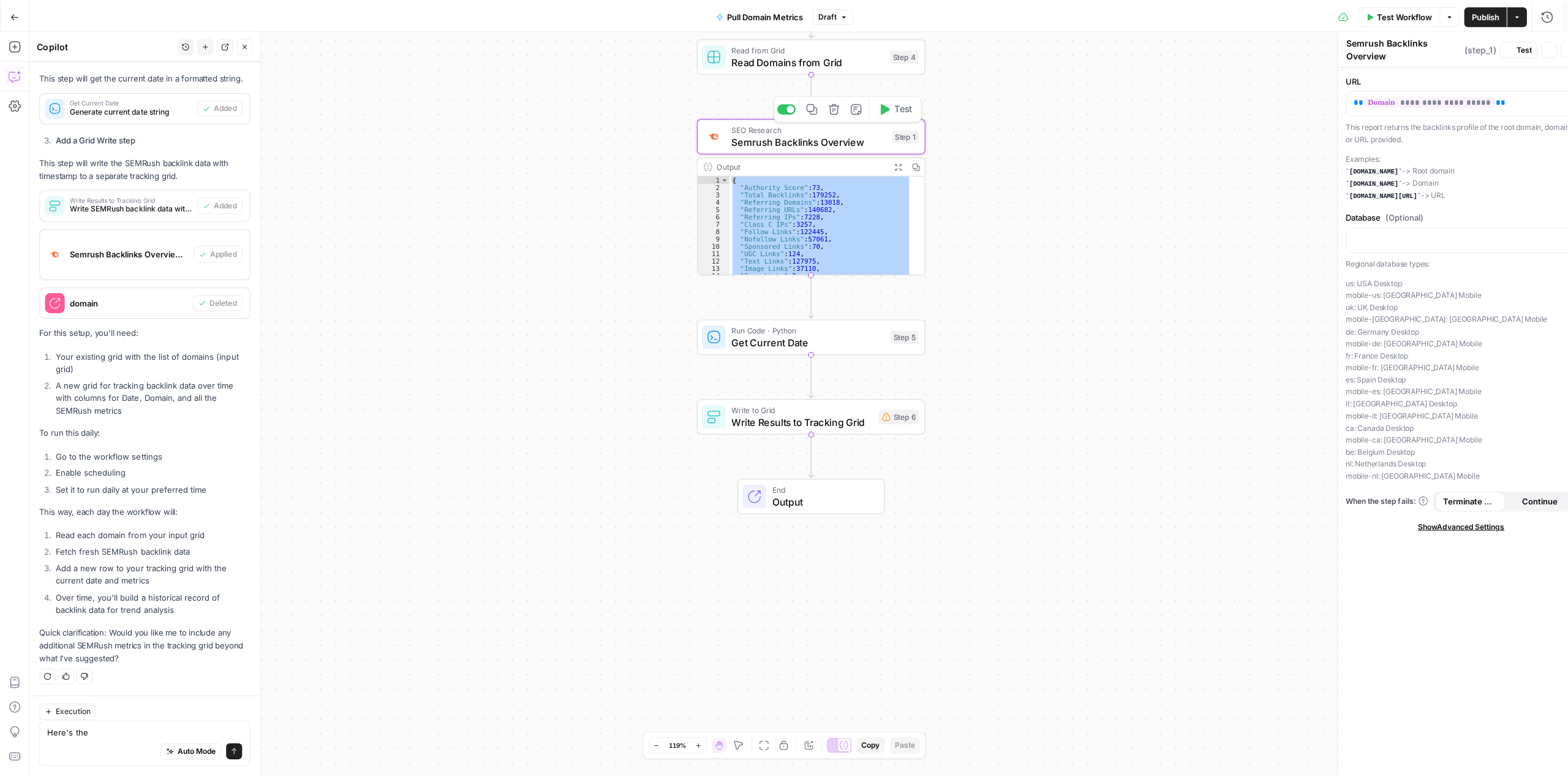
scroll to position [1032, 0]
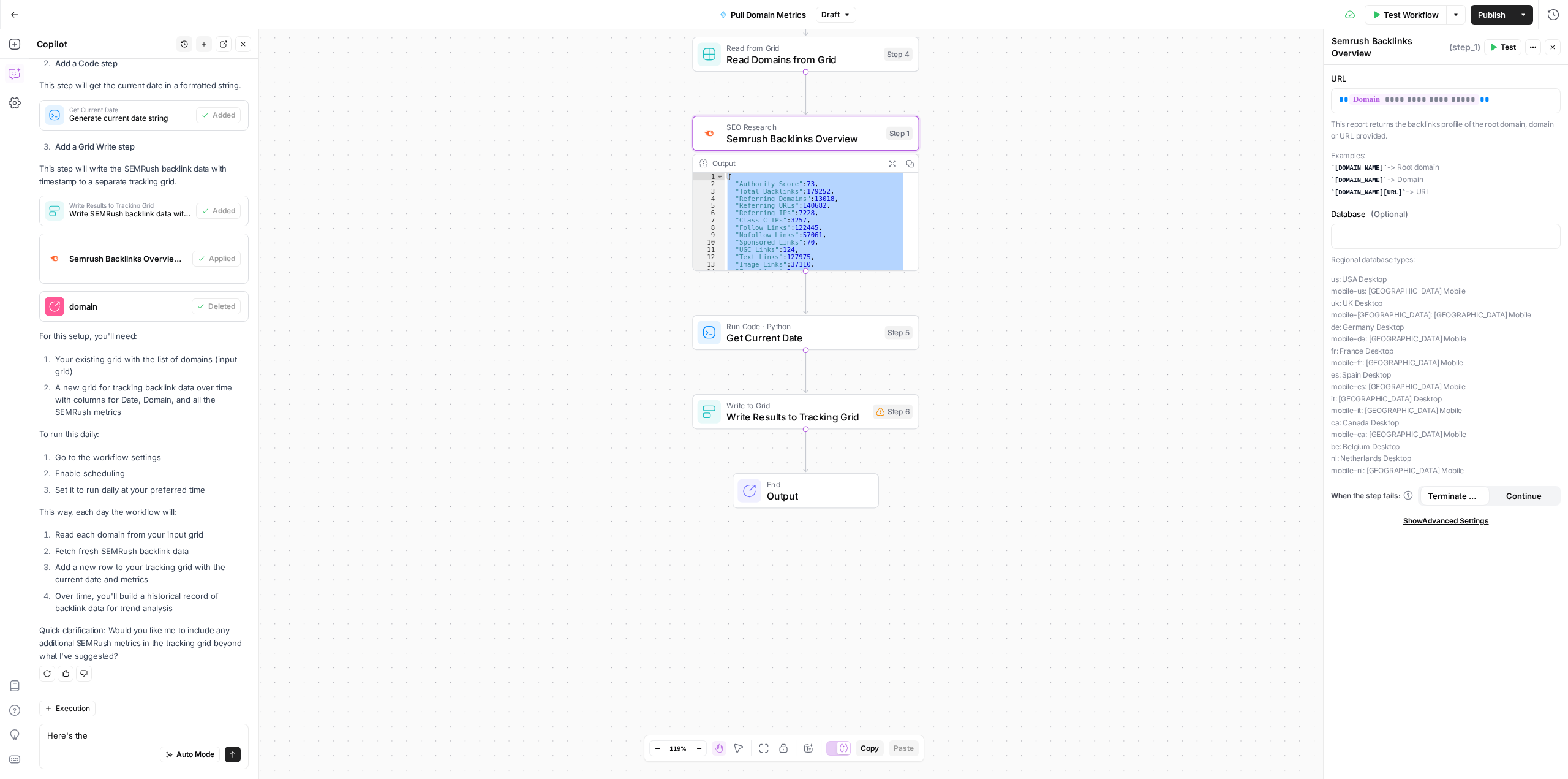
click at [1457, 520] on span "Show Advanced Settings" at bounding box center [1446, 520] width 86 height 11
click at [1475, 558] on input "Select Version" at bounding box center [1438, 563] width 199 height 12
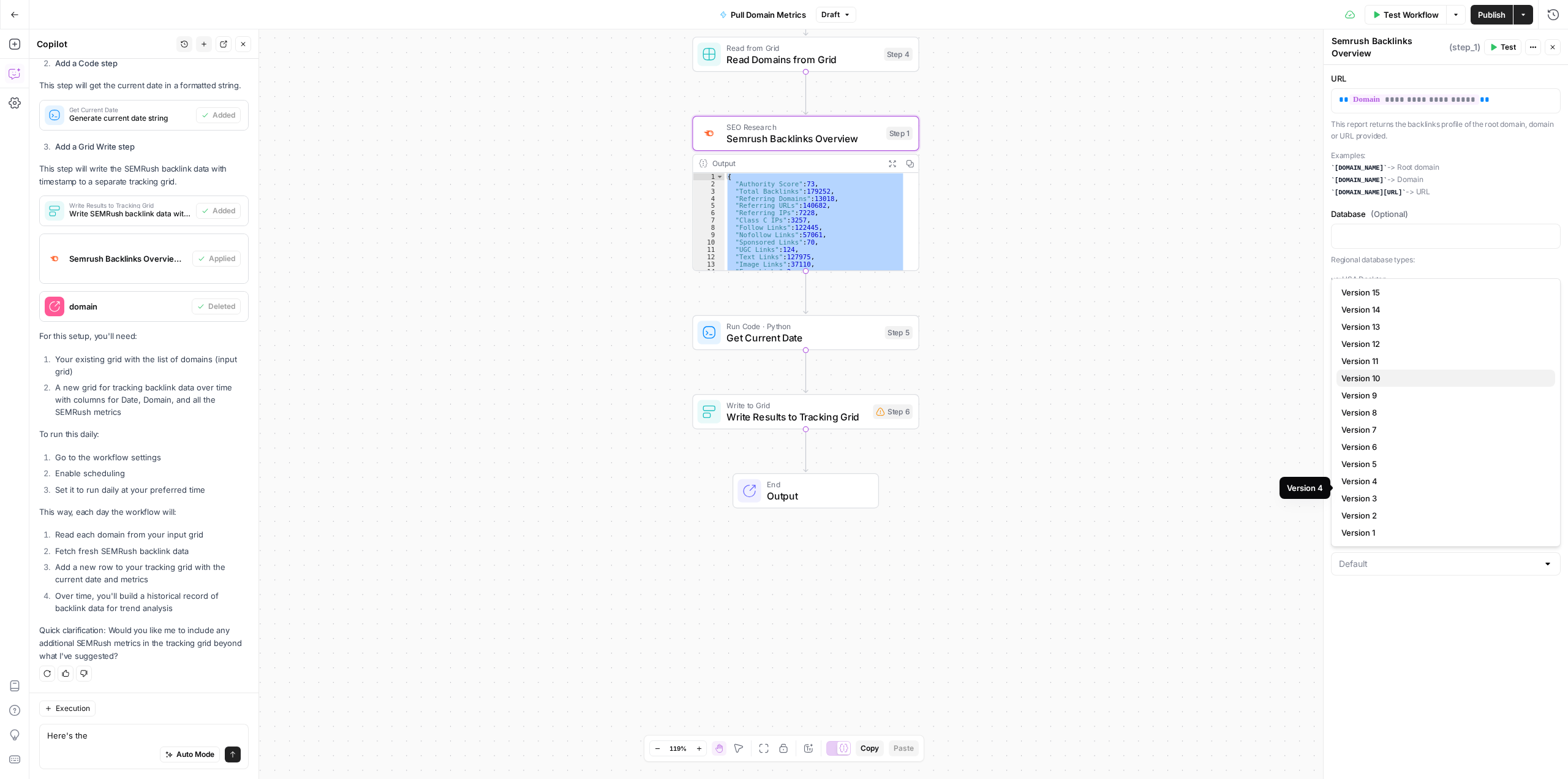
scroll to position [0, 0]
type input "Default"
click at [1469, 234] on p at bounding box center [1445, 235] width 214 height 12
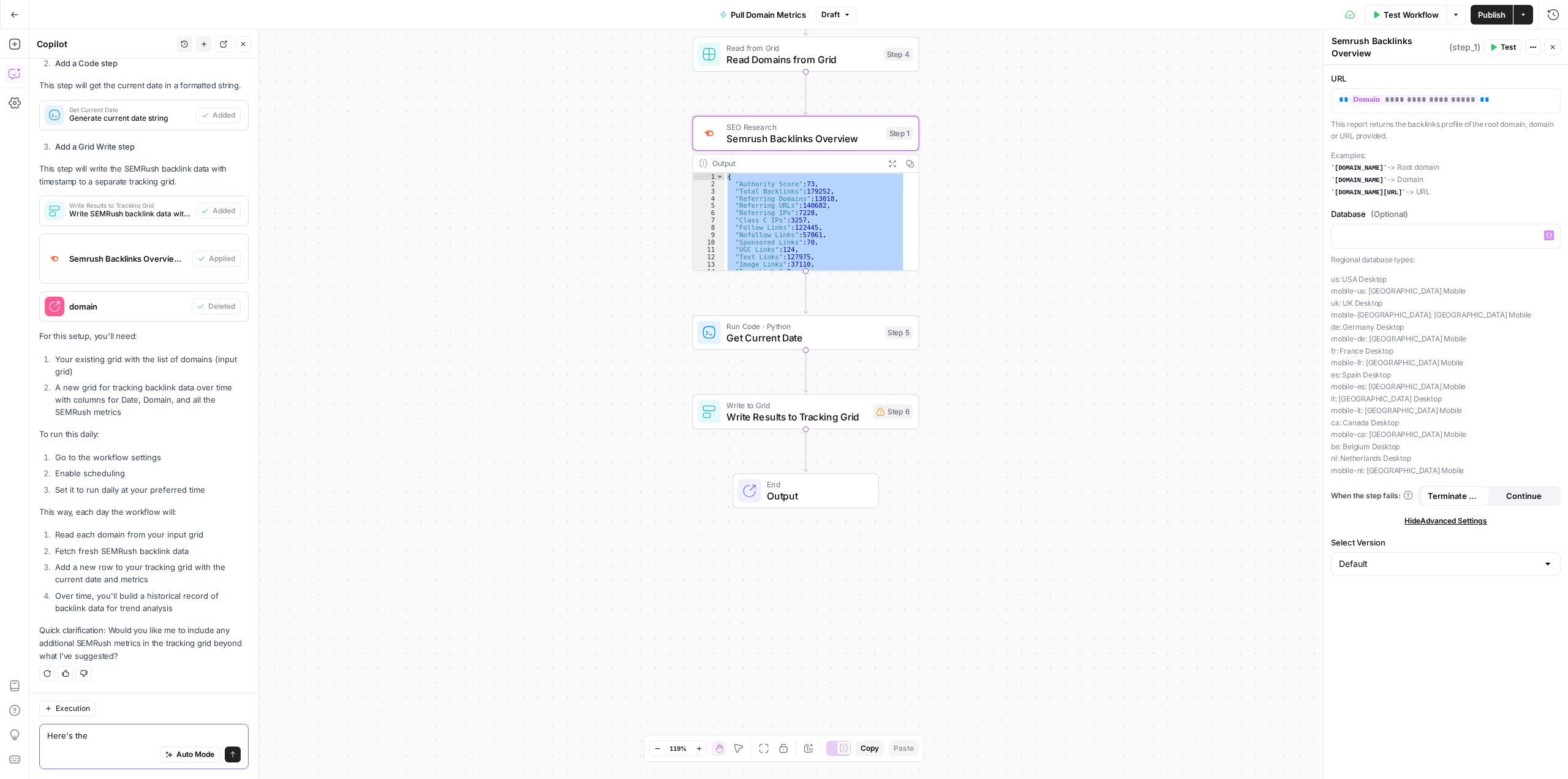
click at [114, 740] on textarea "Here's the" at bounding box center [144, 735] width 193 height 12
paste textarea "{ "Authority Score": 73, "Total Backlinks": 179252, "Referring Domains": 13018,…"
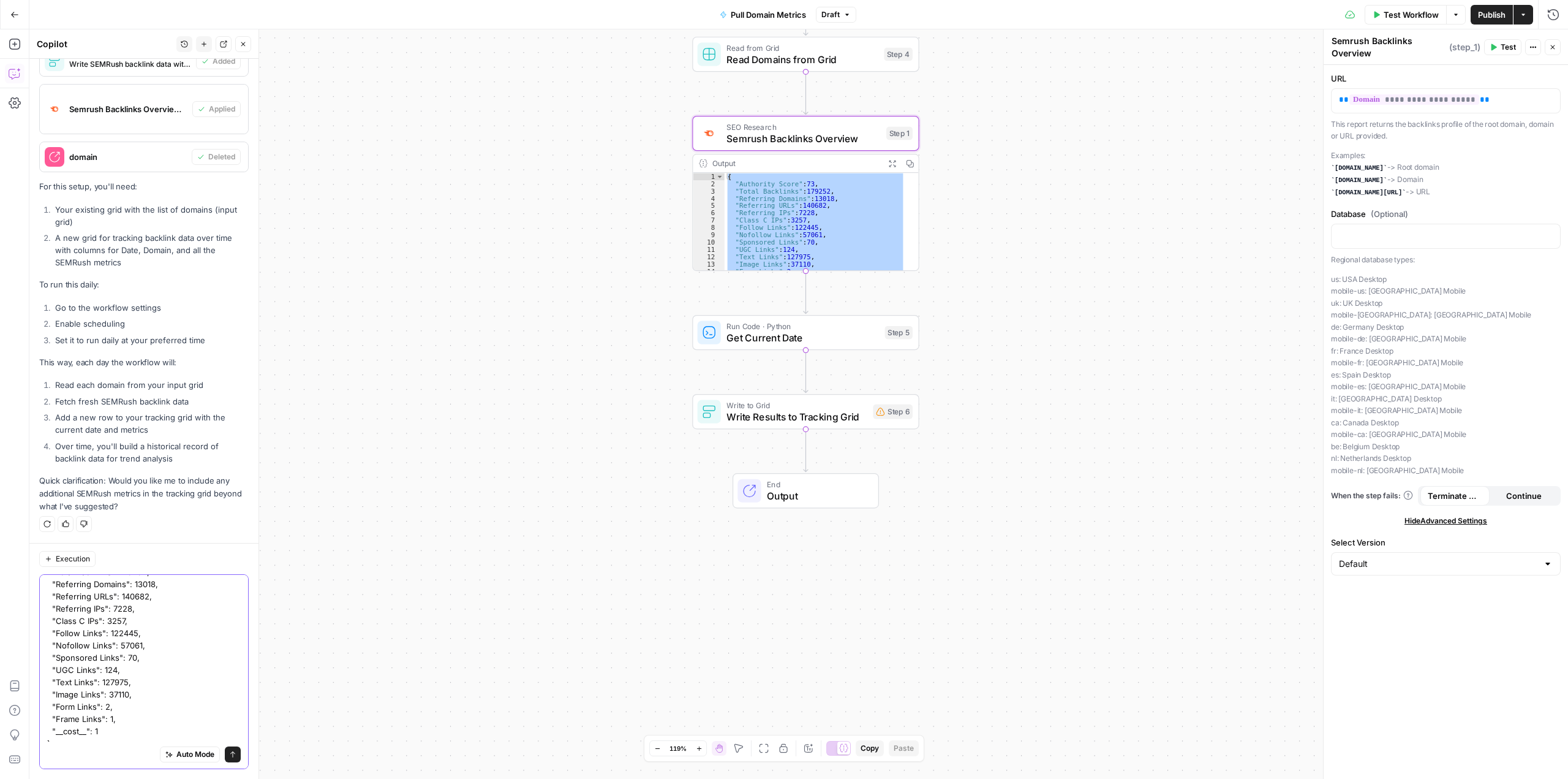
scroll to position [59, 0]
click at [97, 738] on textarea "Here's the output from the semrush database call { "Authority Score": 73, "Tota…" at bounding box center [144, 631] width 193 height 221
click at [76, 751] on div "Auto Mode Send" at bounding box center [144, 754] width 193 height 27
click at [57, 749] on div "Auto Mode Send" at bounding box center [144, 754] width 193 height 27
click at [84, 733] on textarea "Here's the output from the semrush database call { "Authority Score": 73, "Tota…" at bounding box center [144, 631] width 193 height 221
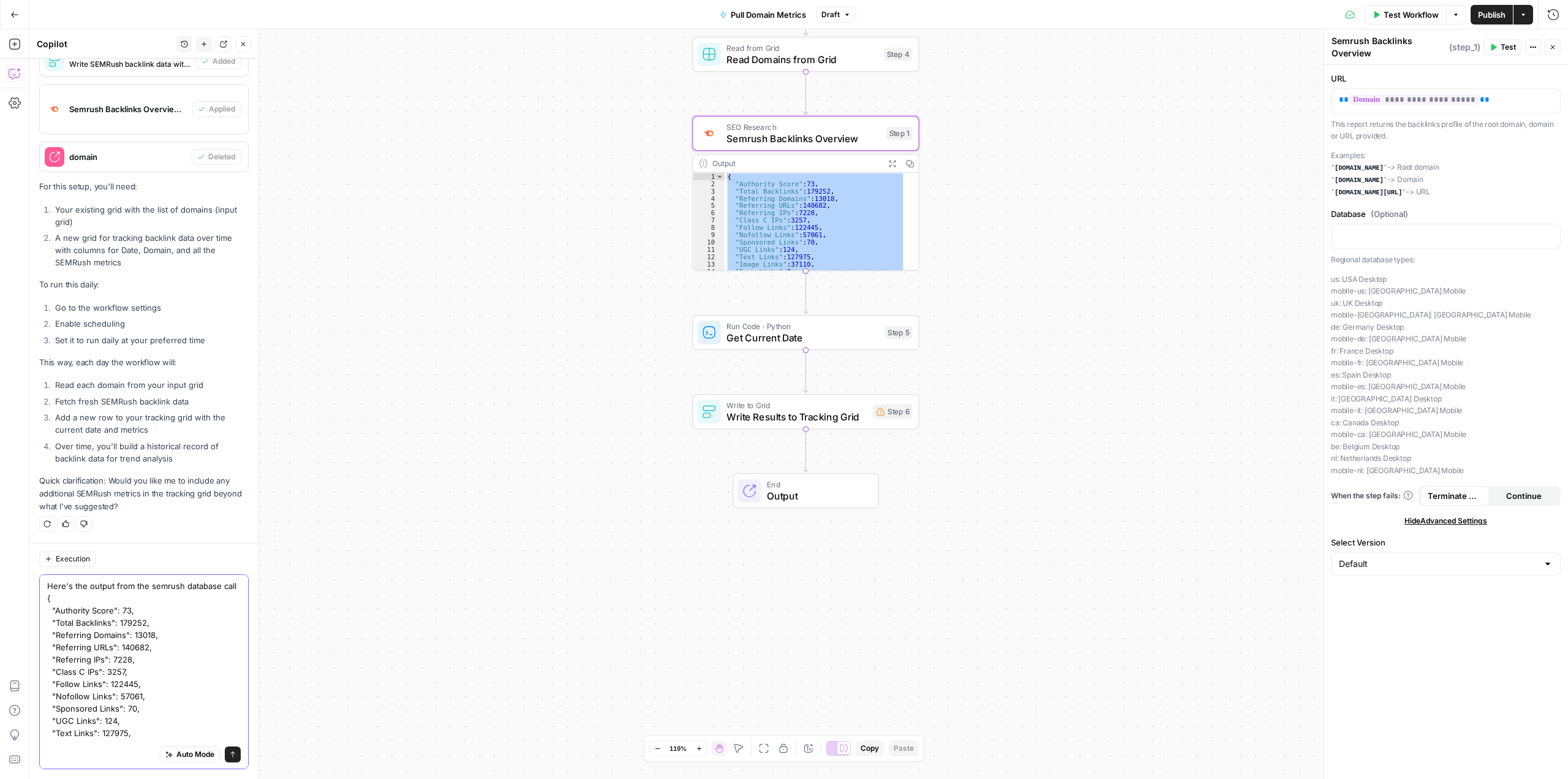
scroll to position [96, 0]
click at [84, 723] on textarea "Here's the output from the semrush database call { "Authority Score": 73, "Tota…" at bounding box center [144, 618] width 193 height 245
click at [74, 740] on textarea "Here's the output from the semrush database call { "Authority Score": 73, "Tota…" at bounding box center [144, 618] width 193 height 245
type textarea "Here's the output from the semrush database call { "Authority Score": 73, "Tota…"
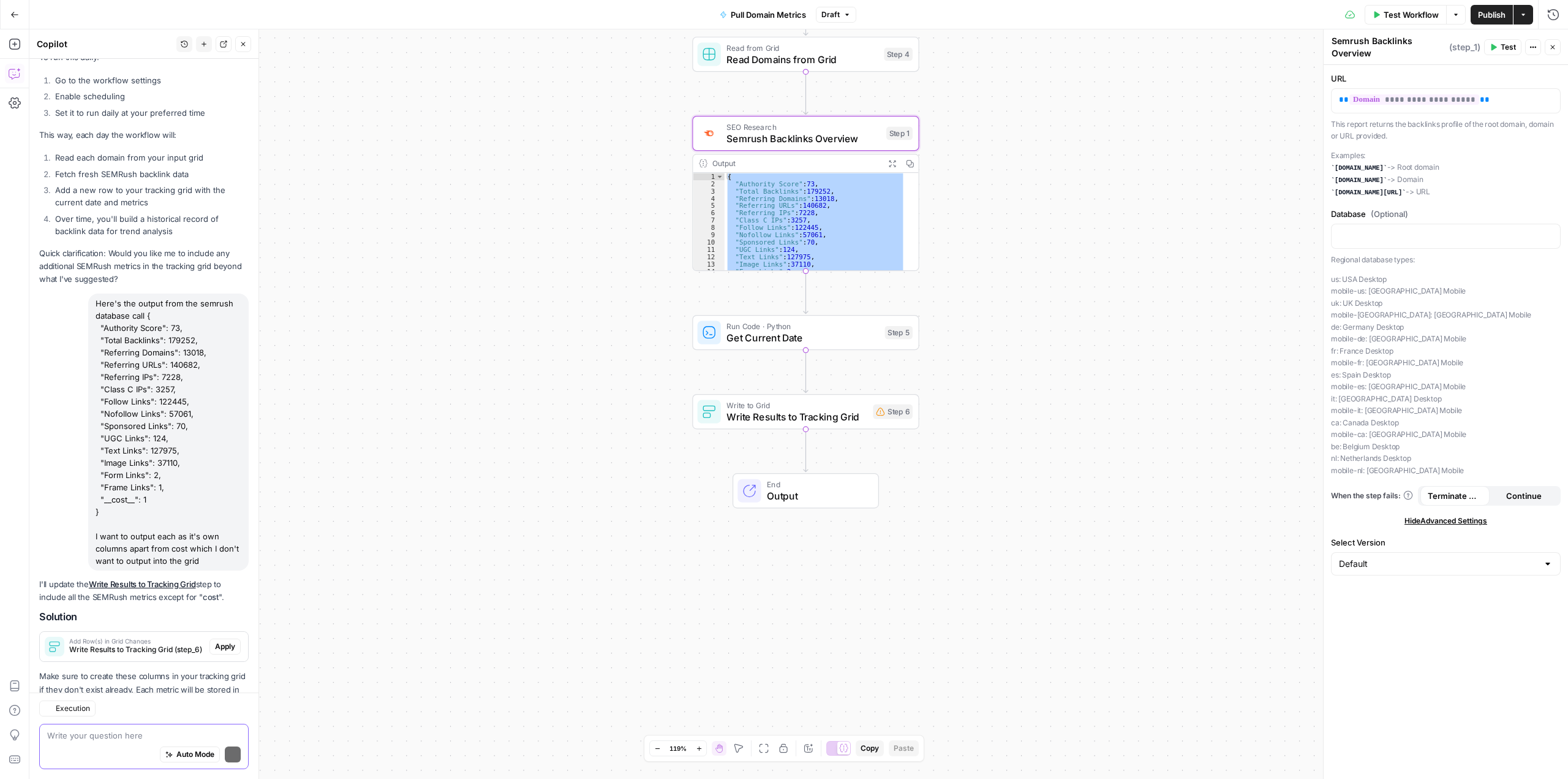
scroll to position [1468, 0]
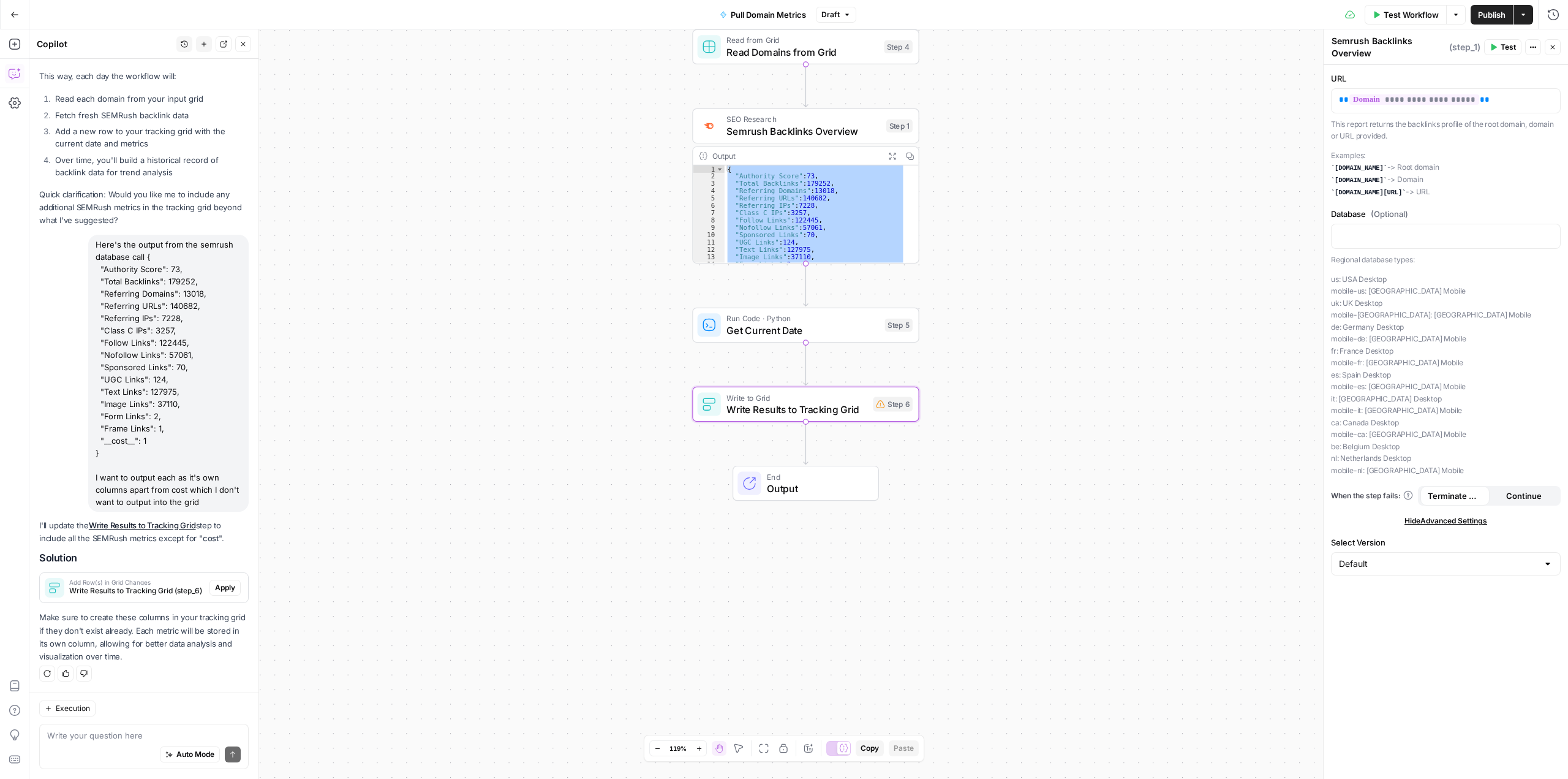
click at [224, 585] on span "Apply" at bounding box center [225, 587] width 20 height 11
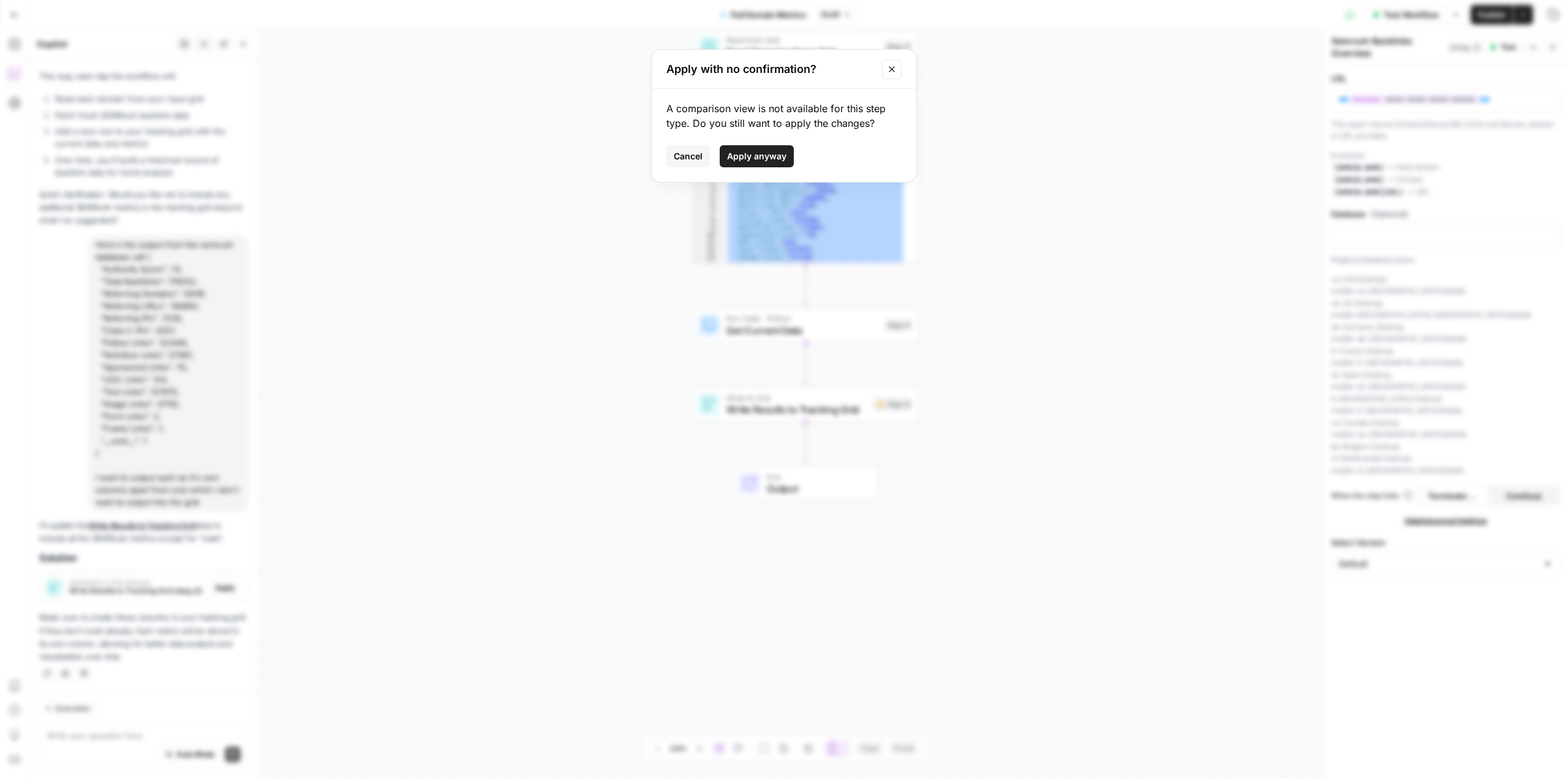
click at [787, 160] on button "Apply anyway" at bounding box center [757, 156] width 74 height 22
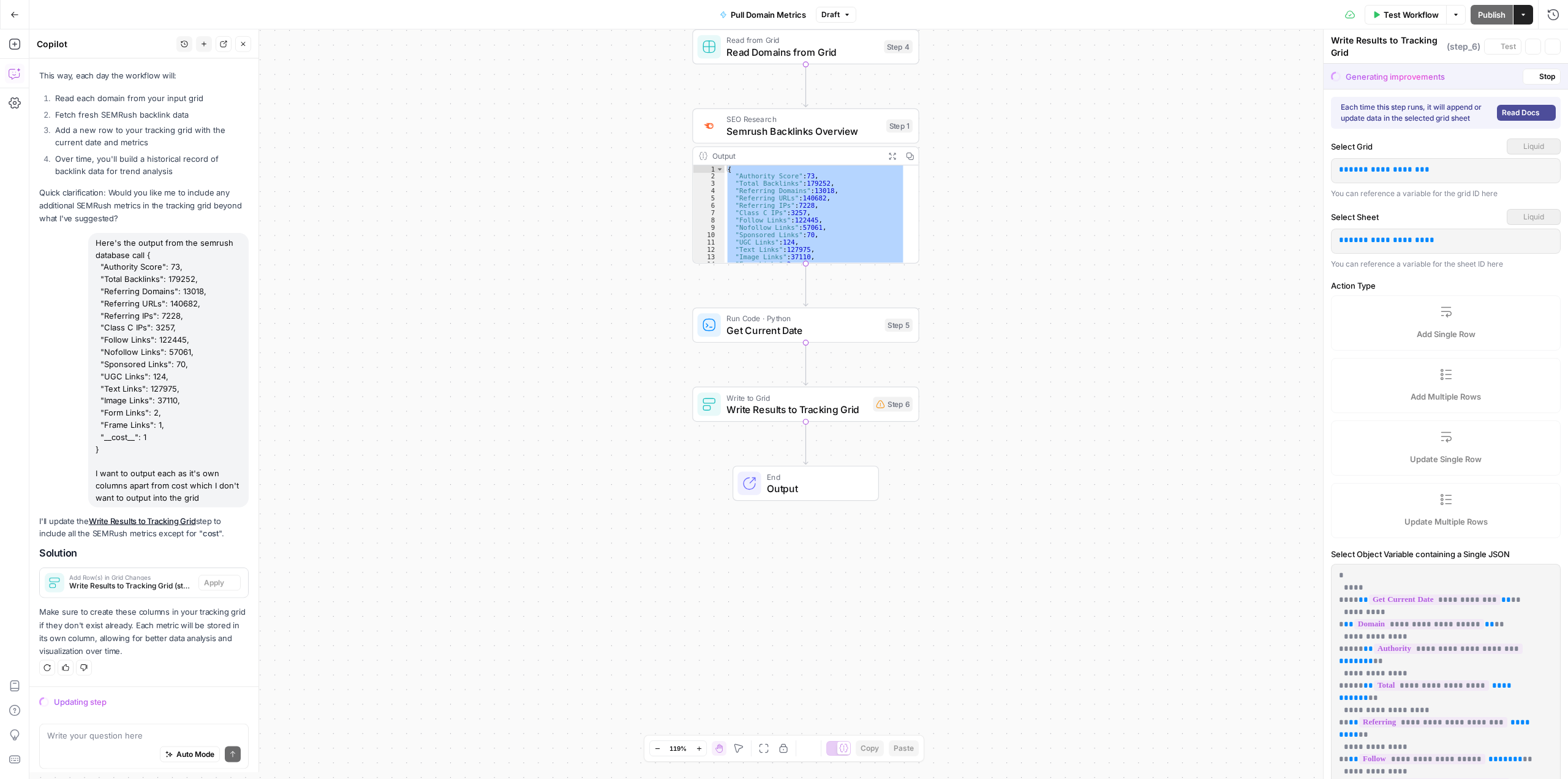
scroll to position [1428, 0]
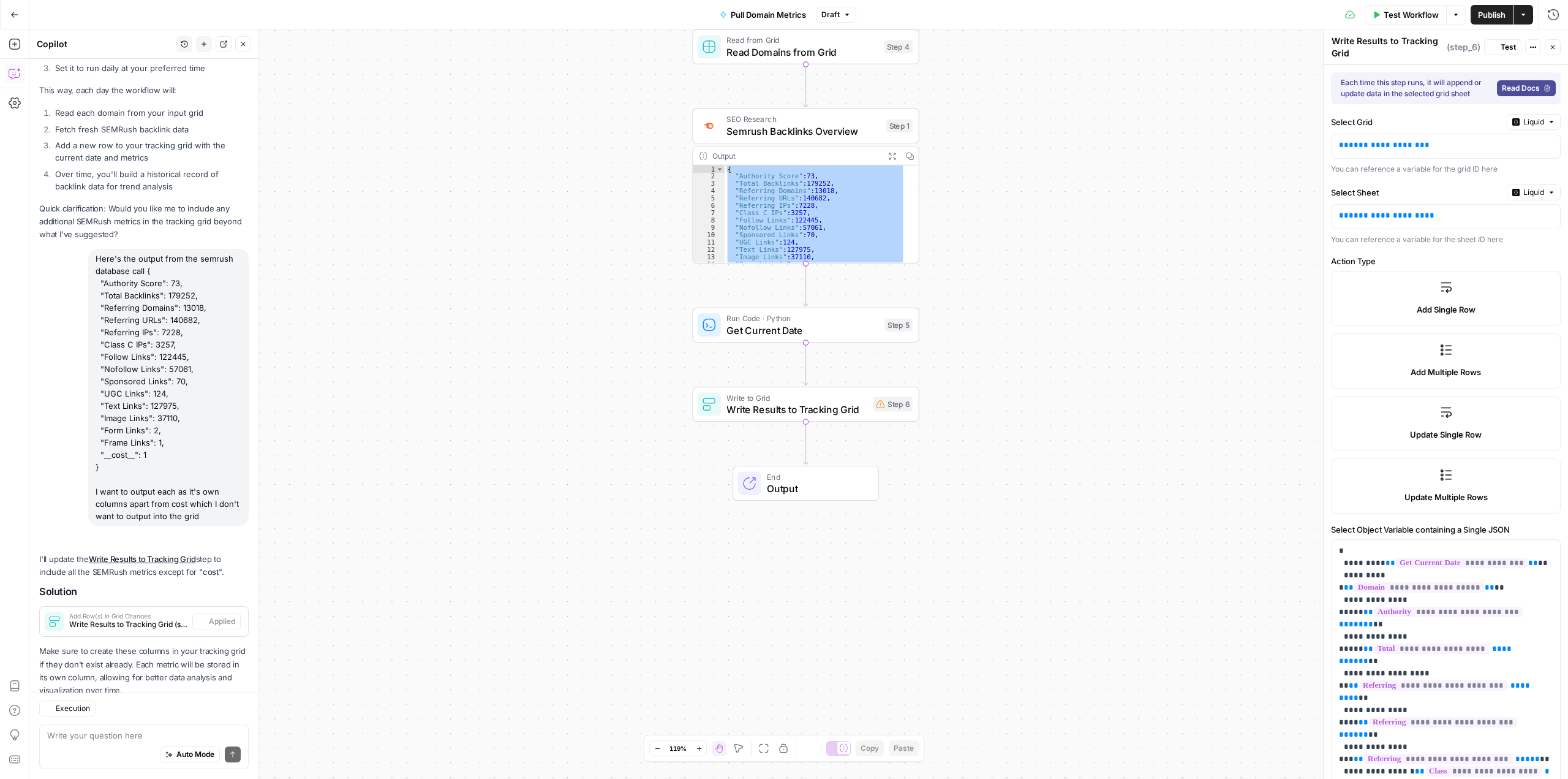
type input "Referring_URLs"
type input "Referring_IPs"
type input "Class_C_IPs"
type input "Follow_Links"
type input "Nofollow_Links"
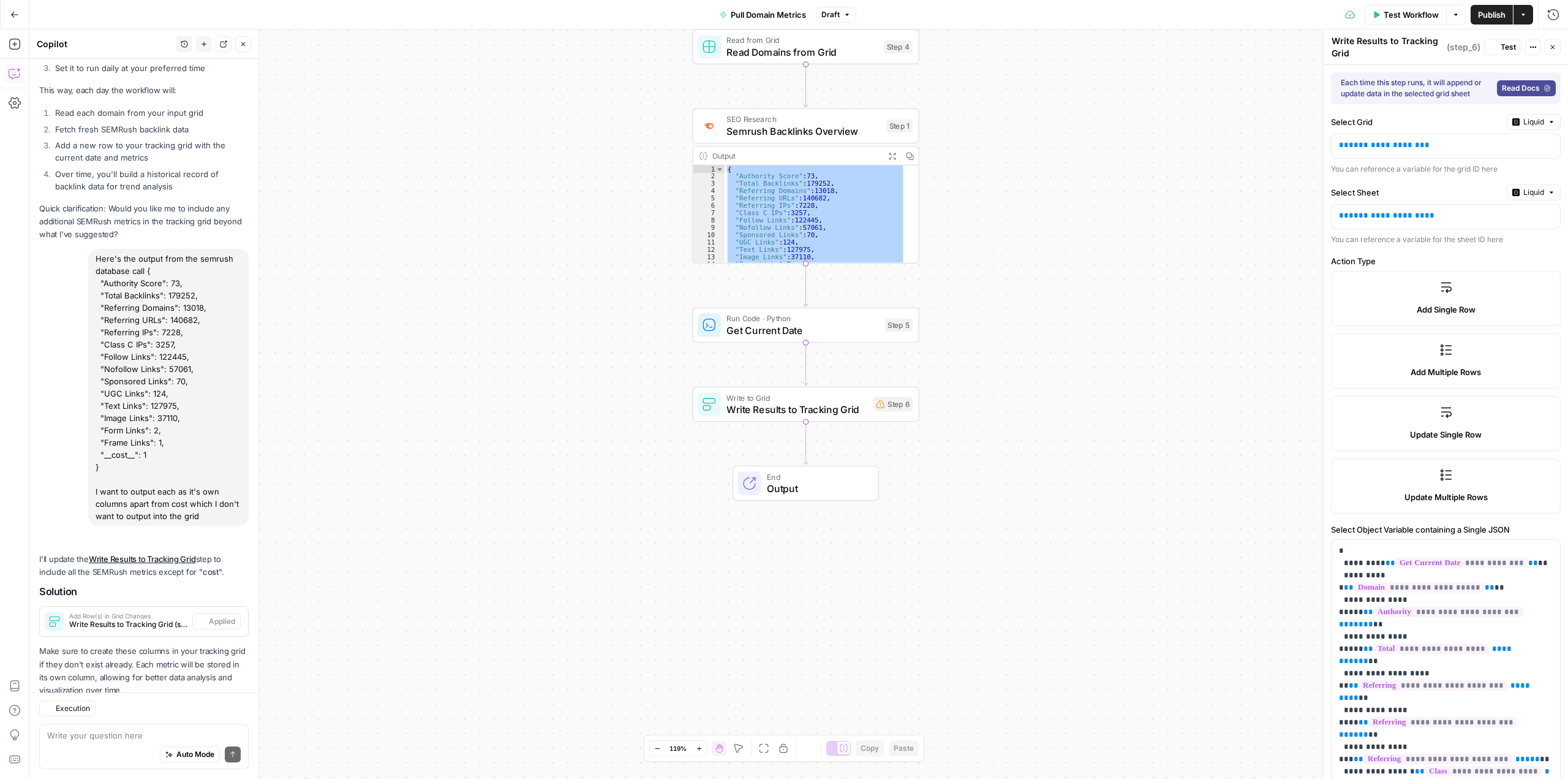
type input "Sponsored_Links"
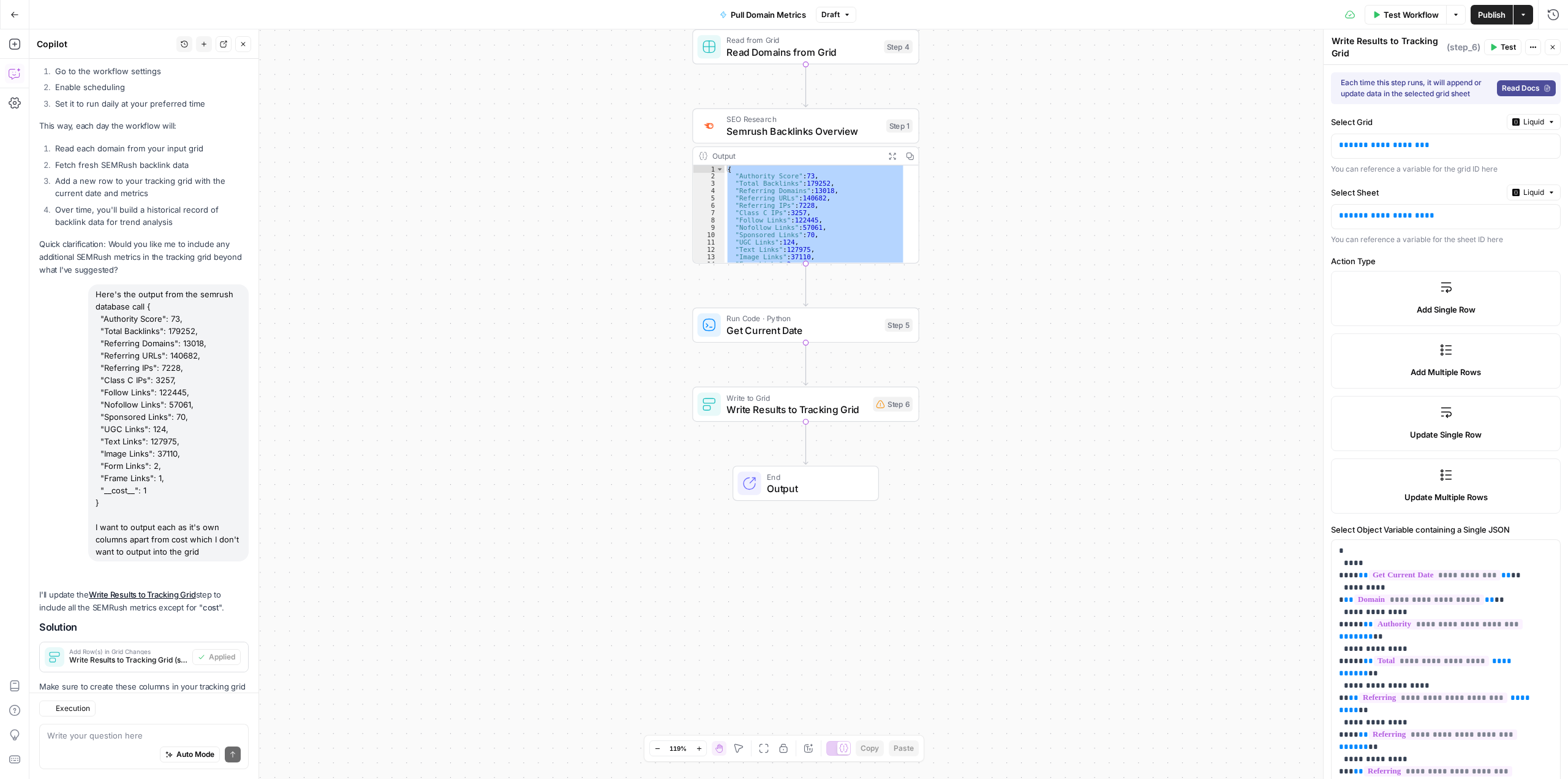
scroll to position [1487, 0]
